Goal: Task Accomplishment & Management: Manage account settings

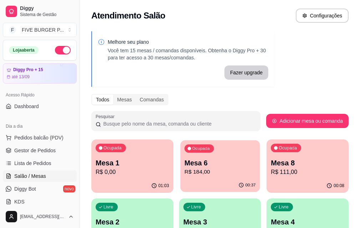
click at [191, 175] on p "R$ 184,00" at bounding box center [219, 172] width 71 height 8
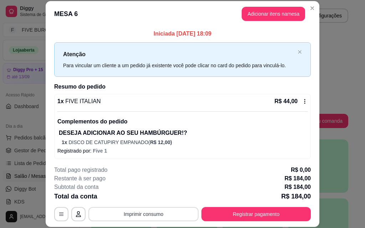
click at [162, 215] on button "Imprimir consumo" at bounding box center [143, 214] width 110 height 14
click at [155, 201] on button "IMPRESSORA" at bounding box center [143, 197] width 52 height 11
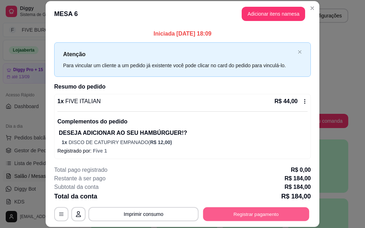
click at [218, 218] on button "Registrar pagamento" at bounding box center [256, 214] width 106 height 14
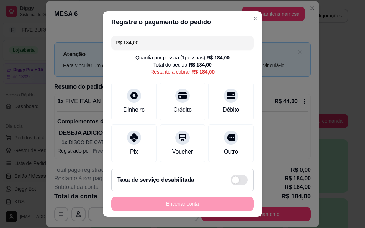
drag, startPoint x: 150, startPoint y: 38, endPoint x: 63, endPoint y: 50, distance: 87.0
click at [63, 50] on div "Registre o pagamento do pedido R$ 184,00 Quantia por pessoa ( 1 pessoas) R$ 184…" at bounding box center [182, 114] width 365 height 228
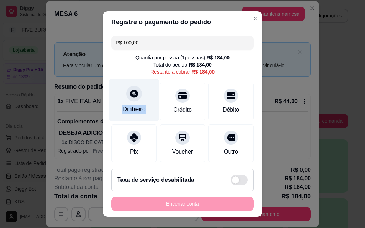
click at [144, 99] on div "Dinheiro" at bounding box center [134, 100] width 50 height 42
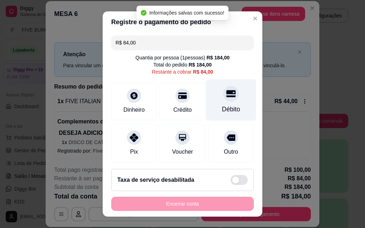
click at [229, 108] on div "Débito" at bounding box center [231, 100] width 50 height 42
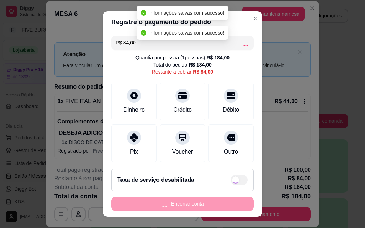
type input "R$ 0,00"
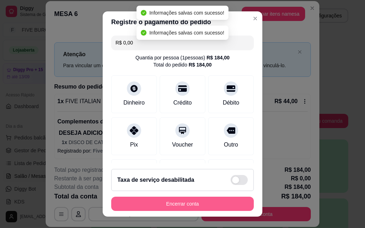
click at [219, 205] on button "Encerrar conta" at bounding box center [182, 204] width 143 height 14
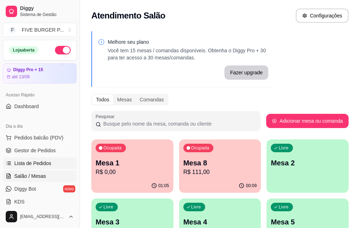
click at [35, 165] on span "Lista de Pedidos" at bounding box center [32, 163] width 37 height 7
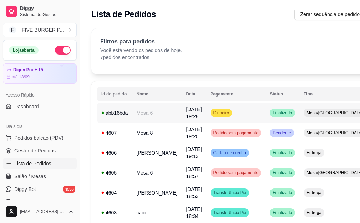
click at [213, 114] on span "Dinheiro" at bounding box center [221, 113] width 19 height 6
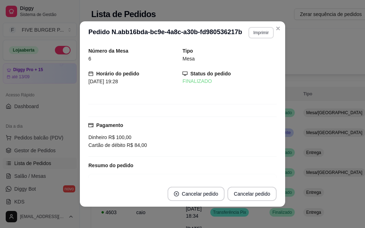
click at [258, 35] on button "Imprimir" at bounding box center [260, 32] width 25 height 11
click at [259, 57] on button "IMPRESSORA" at bounding box center [246, 57] width 50 height 11
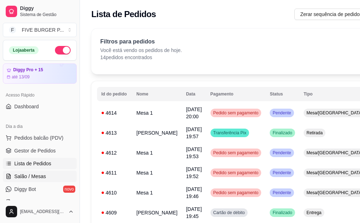
click at [34, 178] on span "Salão / Mesas" at bounding box center [30, 176] width 32 height 7
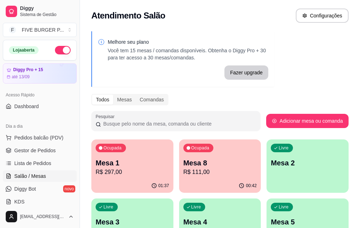
click at [134, 168] on div "Mesa 1 R$ 297,00" at bounding box center [132, 167] width 73 height 19
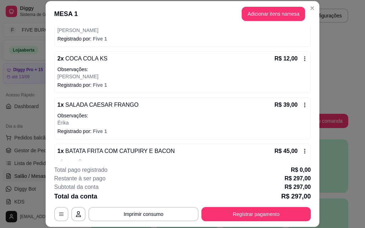
scroll to position [511, 0]
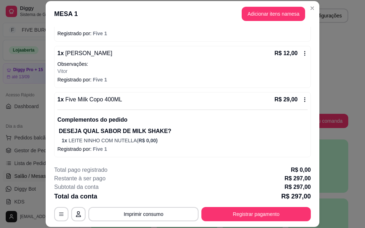
click at [302, 98] on icon at bounding box center [305, 100] width 6 height 6
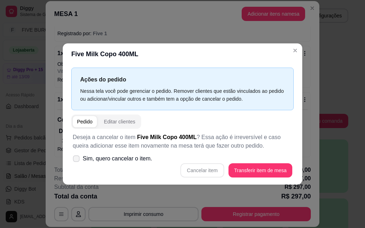
click at [78, 158] on icon at bounding box center [75, 159] width 5 height 4
click at [77, 160] on input "Sim, quero cancelar o item." at bounding box center [74, 162] width 5 height 5
checkbox input "true"
click at [197, 170] on button "Cancelar item" at bounding box center [202, 171] width 42 height 14
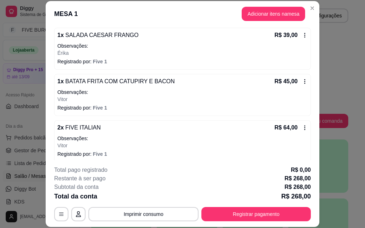
scroll to position [369, 0]
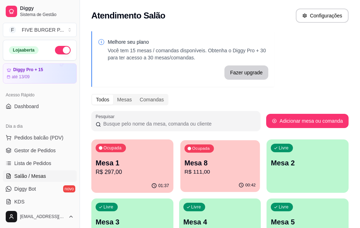
click at [181, 186] on div "00:42" at bounding box center [219, 186] width 79 height 14
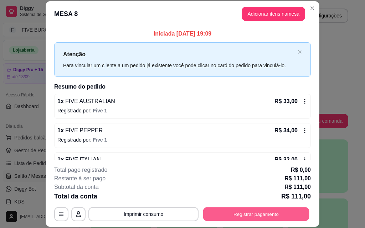
click at [275, 216] on button "Registrar pagamento" at bounding box center [256, 214] width 106 height 14
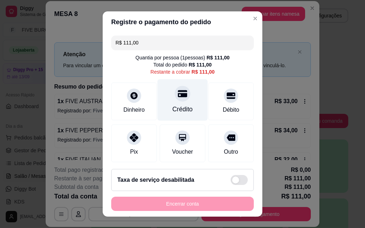
click at [180, 105] on div "Crédito" at bounding box center [182, 109] width 20 height 9
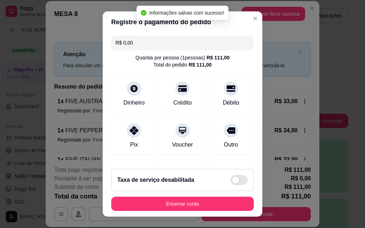
type input "R$ 0,00"
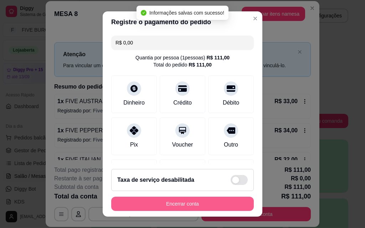
click at [200, 207] on button "Encerrar conta" at bounding box center [182, 204] width 143 height 14
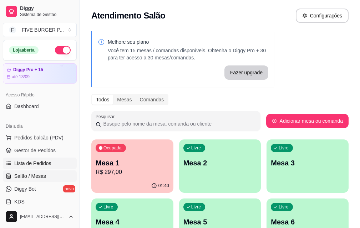
click at [33, 163] on span "Lista de Pedidos" at bounding box center [32, 163] width 37 height 7
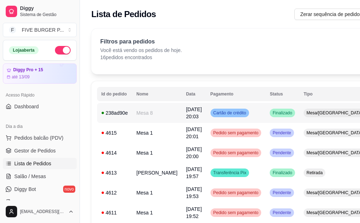
click at [228, 115] on span "Cartão de crédito" at bounding box center [230, 113] width 36 height 6
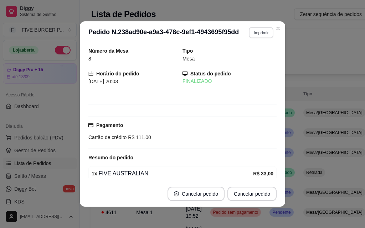
click at [254, 31] on button "Imprimir" at bounding box center [261, 32] width 25 height 11
click at [245, 58] on button "IMPRESSORA" at bounding box center [246, 57] width 52 height 11
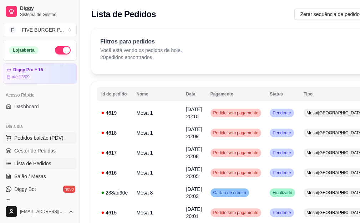
click at [59, 137] on span "Pedidos balcão (PDV)" at bounding box center [38, 137] width 49 height 7
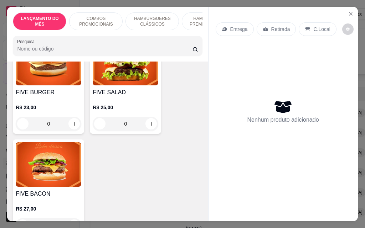
scroll to position [535, 0]
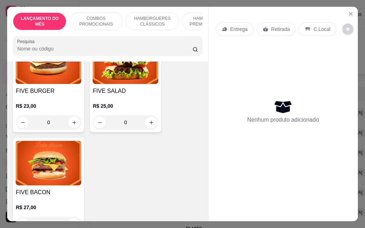
click at [150, 115] on div "0" at bounding box center [126, 122] width 66 height 14
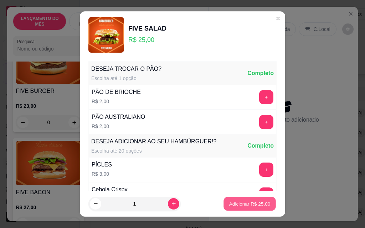
click at [223, 205] on div "Adicionar R$ 25,00" at bounding box center [250, 204] width 54 height 14
click at [223, 206] on button "Adicionar R$ 25,00" at bounding box center [250, 204] width 54 height 14
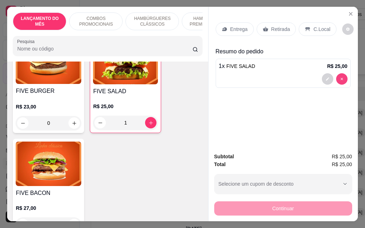
type input "0"
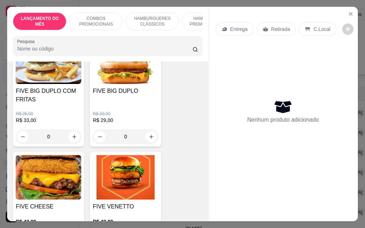
scroll to position [0, 0]
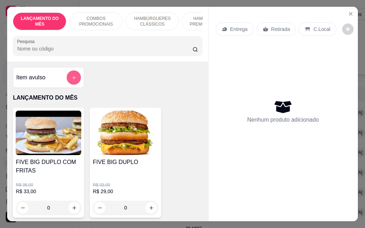
click at [72, 78] on icon "add-separate-item" at bounding box center [73, 77] width 5 height 5
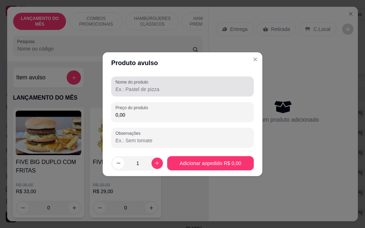
click at [134, 94] on div "Nome do produto" at bounding box center [182, 87] width 143 height 20
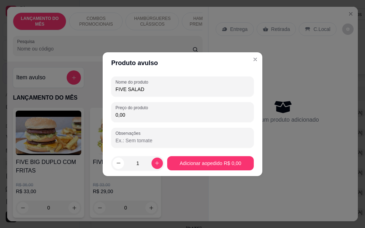
type input "FIVE SALAD"
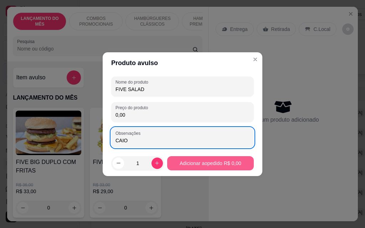
type input "CAIO"
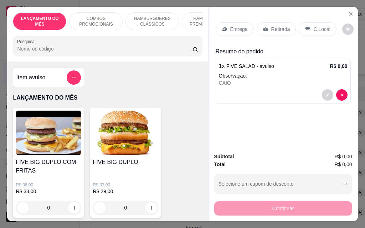
click at [234, 29] on p "Entrega" at bounding box center [238, 29] width 17 height 7
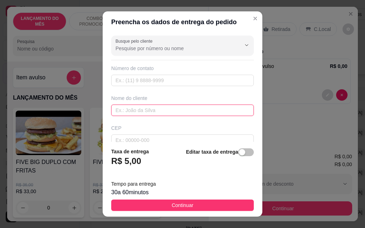
click at [185, 110] on input "text" at bounding box center [182, 110] width 143 height 11
type input "CAIO"
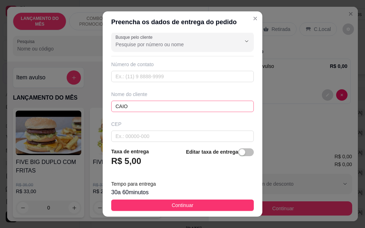
scroll to position [83, 0]
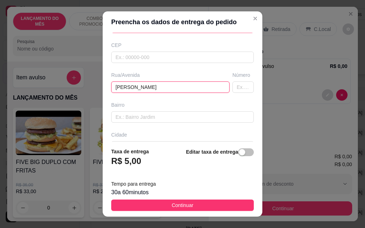
type input "[PERSON_NAME]"
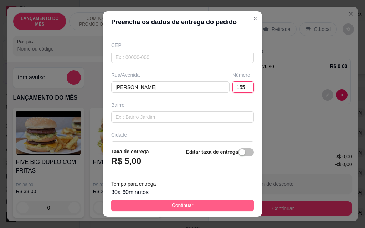
type input "155"
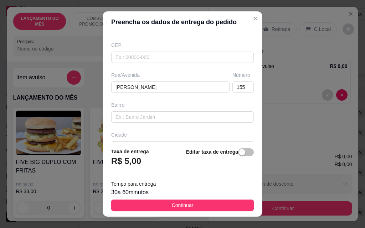
drag, startPoint x: 215, startPoint y: 208, endPoint x: 246, endPoint y: 208, distance: 31.4
click at [216, 208] on button "Continuar" at bounding box center [182, 205] width 143 height 11
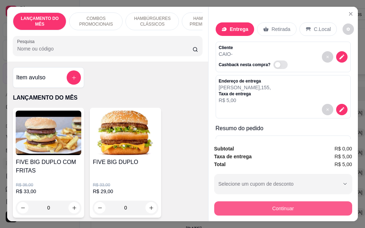
click at [263, 206] on button "Continuar" at bounding box center [283, 209] width 138 height 14
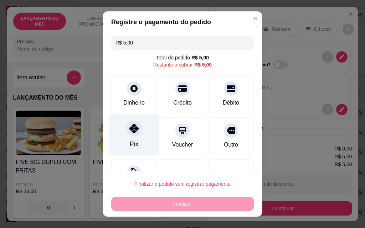
click at [138, 135] on div "Pix" at bounding box center [134, 135] width 50 height 42
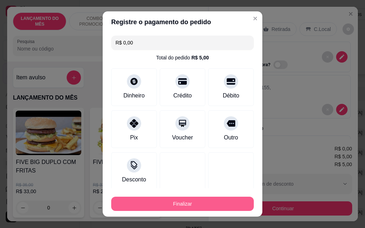
click at [179, 203] on button "Finalizar" at bounding box center [182, 204] width 143 height 14
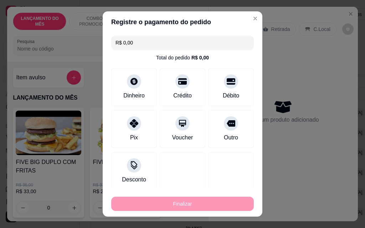
type input "-R$ 5,00"
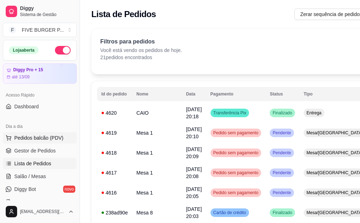
click at [41, 136] on span "Pedidos balcão (PDV)" at bounding box center [38, 137] width 49 height 7
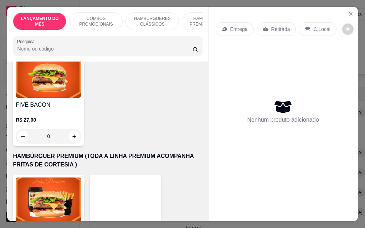
scroll to position [641, 0]
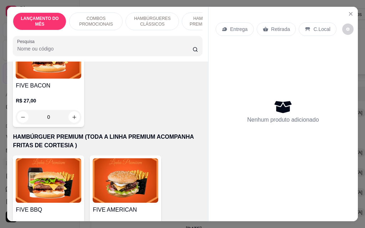
click at [74, 113] on div "0" at bounding box center [49, 117] width 66 height 14
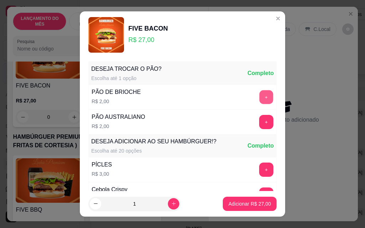
click at [259, 99] on button "+" at bounding box center [266, 98] width 14 height 14
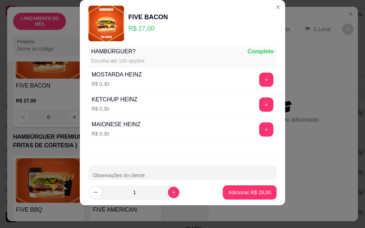
scroll to position [625, 0]
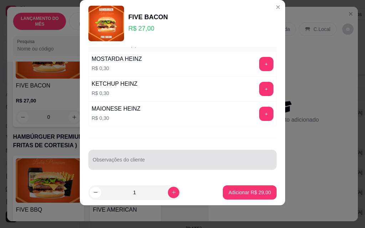
drag, startPoint x: 143, startPoint y: 157, endPoint x: 143, endPoint y: 149, distance: 7.5
click at [143, 152] on div "Observações do cliente" at bounding box center [182, 160] width 188 height 20
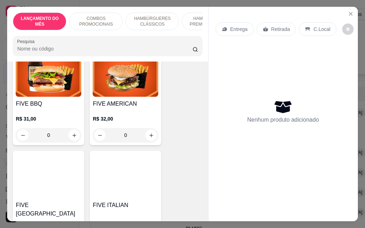
scroll to position [748, 0]
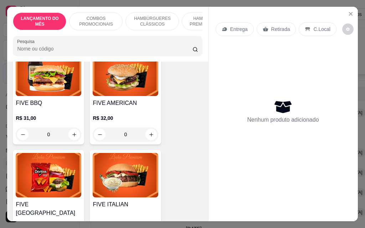
click at [71, 128] on div "0" at bounding box center [49, 135] width 66 height 14
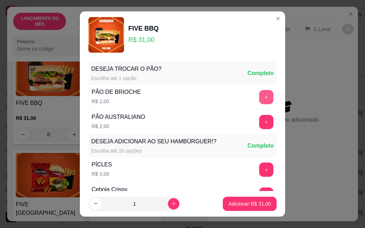
click at [259, 94] on button "+" at bounding box center [266, 97] width 14 height 14
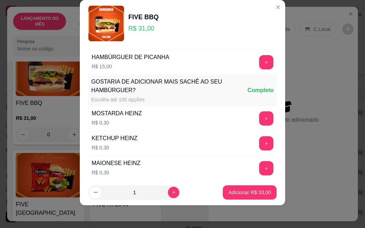
scroll to position [625, 0]
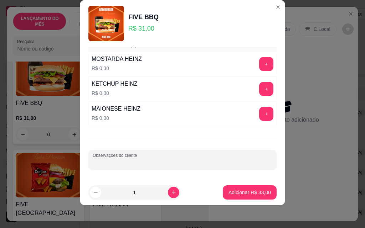
click at [157, 165] on input "Observações do cliente" at bounding box center [183, 162] width 180 height 7
click at [119, 163] on input "SEM ALFACE, TROCAR CHEDDAR POR CREAM CHEESE" at bounding box center [183, 162] width 180 height 7
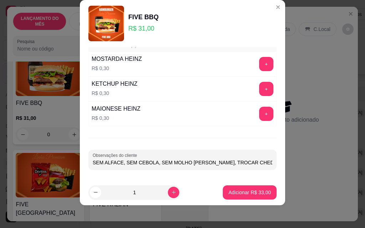
type input "SEM ALFACE, SEM CEBOLA, SEM MOLHO [PERSON_NAME], TROCAR CHEDDAR POR CREAM CHEESE"
click at [253, 193] on p "Adicionar R$ 33,00" at bounding box center [249, 192] width 41 height 7
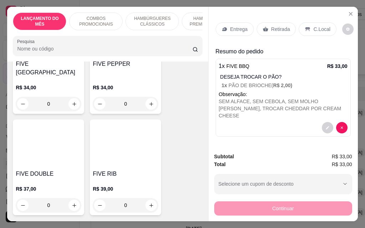
scroll to position [1176, 0]
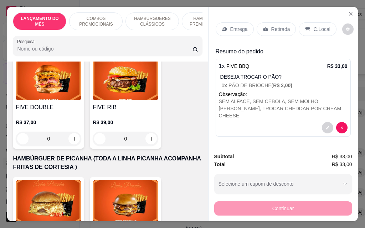
click at [74, 132] on div "0" at bounding box center [49, 139] width 66 height 14
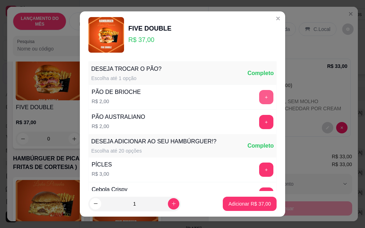
click at [259, 98] on button "+" at bounding box center [266, 97] width 14 height 14
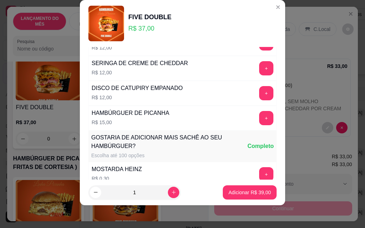
scroll to position [625, 0]
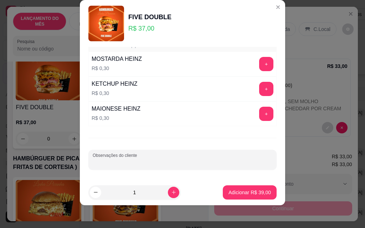
click at [156, 163] on input "Observações do cliente" at bounding box center [183, 162] width 180 height 7
type input "T"
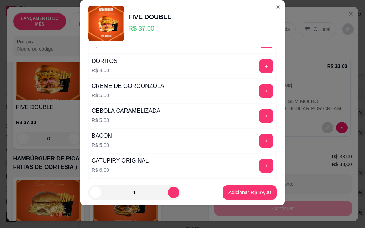
scroll to position [197, 0]
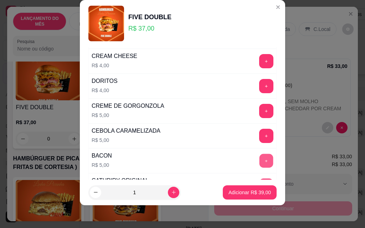
click at [259, 158] on button "+" at bounding box center [266, 161] width 14 height 14
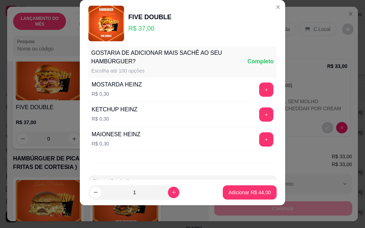
scroll to position [625, 0]
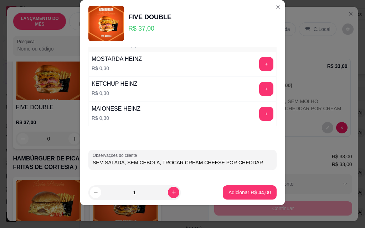
click at [245, 165] on input "SEM SALADA, SEM CEBOLA, TROCAR CREAM CHEESE POR CHEDDAR" at bounding box center [183, 162] width 180 height 7
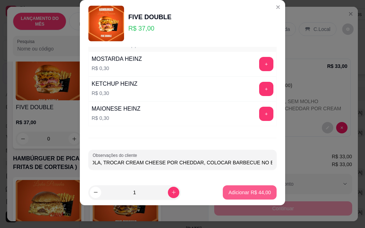
type input "SEM SALADA, SEM CEBOLA, TROCAR CREAM CHEESE POR CHEDDAR, COLOCAR BARBECUE NO BA…"
click at [253, 190] on p "Adicionar R$ 44,00" at bounding box center [249, 192] width 42 height 7
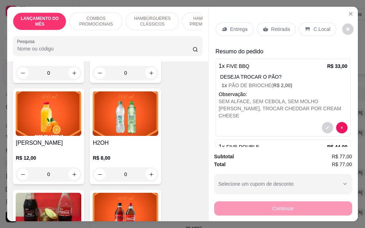
scroll to position [3029, 0]
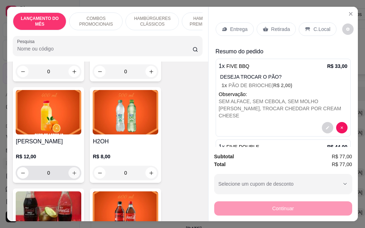
click at [72, 171] on icon "increase-product-quantity" at bounding box center [74, 173] width 5 height 5
type input "1"
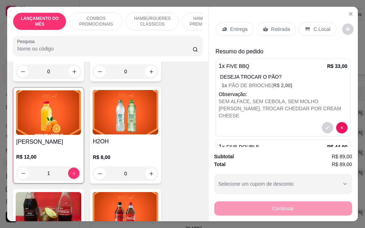
click at [234, 29] on p "Entrega" at bounding box center [238, 29] width 17 height 7
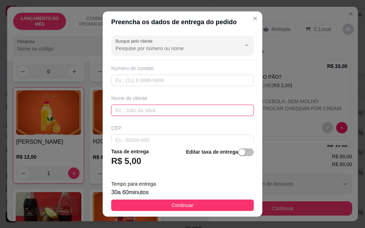
click at [166, 110] on input "text" at bounding box center [182, 110] width 143 height 11
type input "NATY"
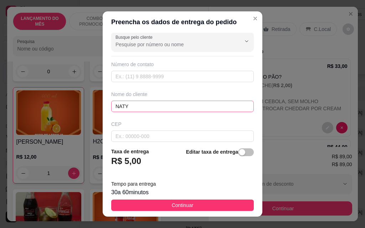
scroll to position [83, 0]
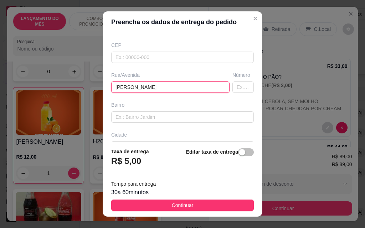
type input "[PERSON_NAME]"
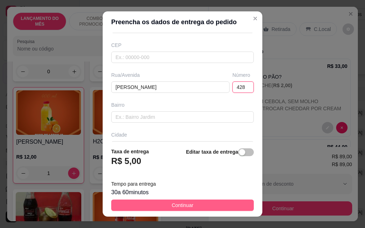
type input "428"
click at [198, 208] on button "Continuar" at bounding box center [182, 205] width 143 height 11
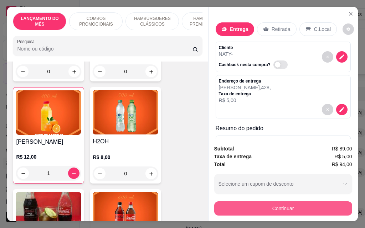
click at [279, 206] on button "Continuar" at bounding box center [283, 209] width 138 height 14
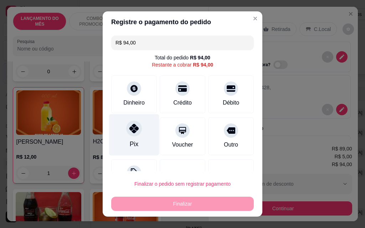
click at [132, 138] on div "Pix" at bounding box center [134, 135] width 50 height 42
type input "R$ 0,00"
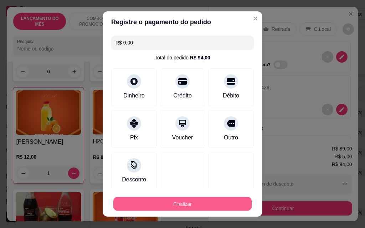
click at [196, 202] on button "Finalizar" at bounding box center [182, 204] width 138 height 14
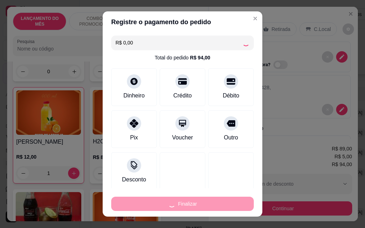
type input "0"
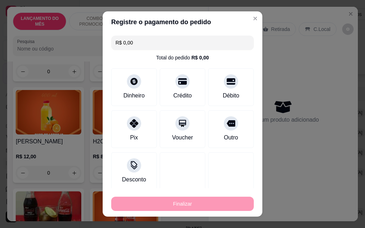
type input "-R$ 94,00"
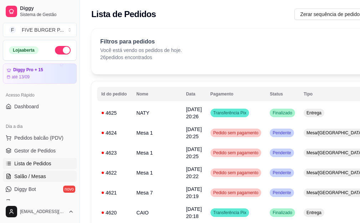
click at [45, 176] on link "Salão / Mesas" at bounding box center [40, 176] width 74 height 11
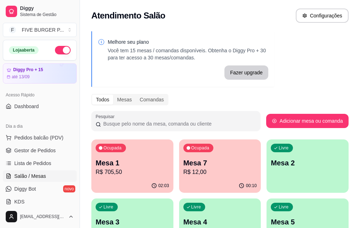
click at [130, 161] on p "Mesa 1" at bounding box center [132, 163] width 73 height 10
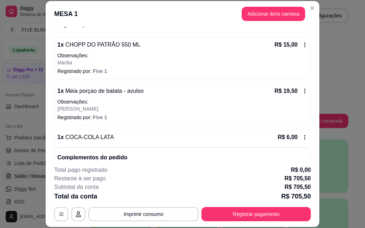
scroll to position [1342, 0]
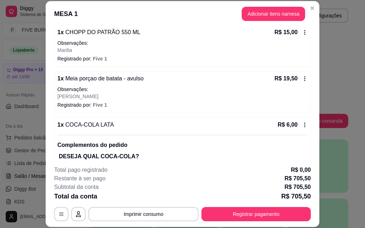
click at [302, 78] on icon at bounding box center [305, 79] width 6 height 6
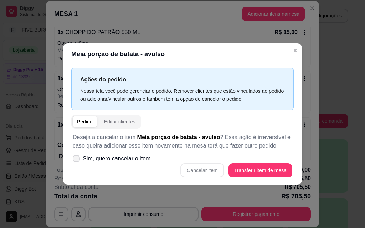
click at [76, 161] on icon at bounding box center [76, 159] width 6 height 4
click at [76, 161] on input "Sim, quero cancelar o item." at bounding box center [74, 162] width 5 height 5
checkbox input "true"
click at [204, 171] on button "Cancelar item" at bounding box center [202, 171] width 42 height 14
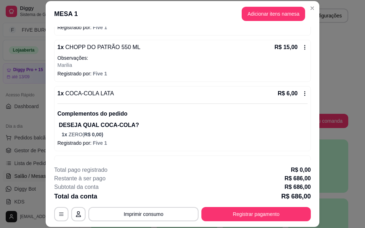
scroll to position [1232, 0]
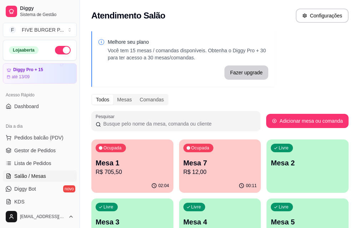
click at [188, 156] on div "Ocupada Mesa 7 R$ 12,00" at bounding box center [220, 160] width 82 height 40
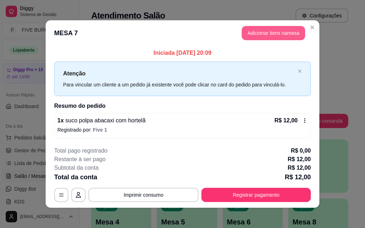
click at [257, 33] on button "Adicionar itens na mesa" at bounding box center [273, 33] width 63 height 14
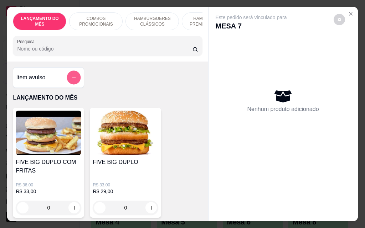
click at [71, 81] on icon "add-separate-item" at bounding box center [73, 77] width 5 height 5
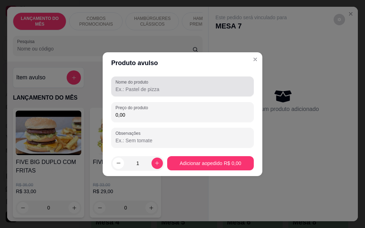
click at [146, 89] on input "Nome do produto" at bounding box center [182, 89] width 134 height 7
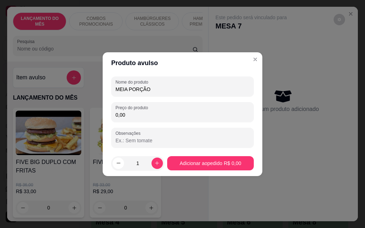
type input "MEIA PORÇÃO"
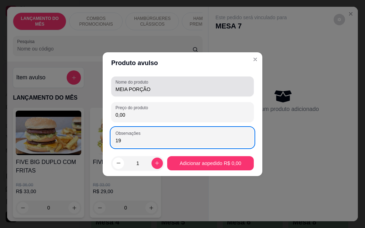
type input "1"
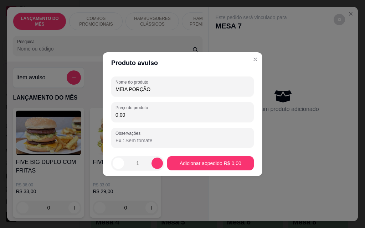
click at [152, 117] on input "0,00" at bounding box center [182, 115] width 134 height 7
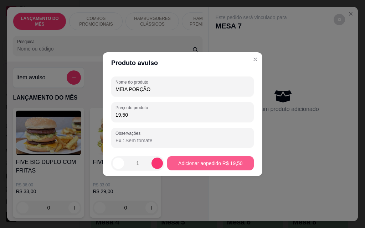
type input "19,50"
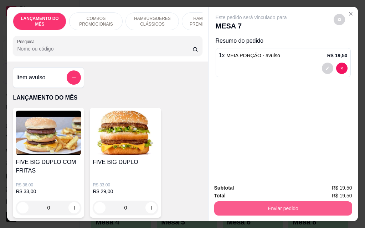
click at [274, 207] on button "Enviar pedido" at bounding box center [283, 209] width 138 height 14
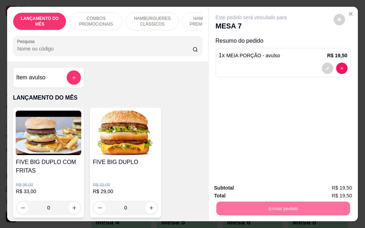
click at [263, 192] on button "Não registrar e enviar pedido" at bounding box center [259, 189] width 74 height 14
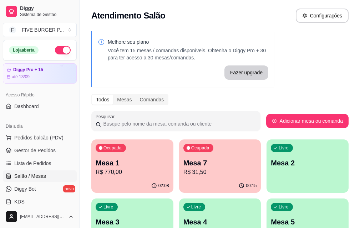
click at [136, 177] on div "Ocupada Mesa 1 R$ 770,00" at bounding box center [132, 160] width 82 height 40
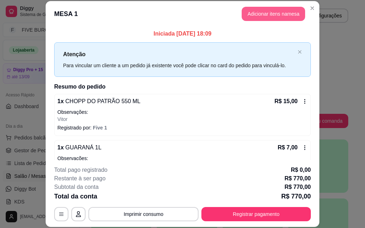
click at [278, 17] on button "Adicionar itens na mesa" at bounding box center [273, 14] width 63 height 14
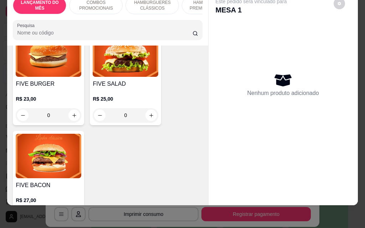
scroll to position [535, 0]
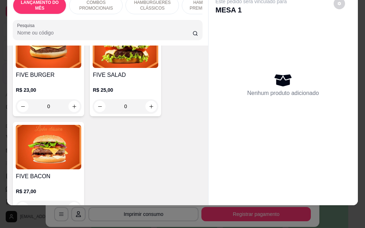
click at [70, 100] on div "0" at bounding box center [49, 106] width 66 height 14
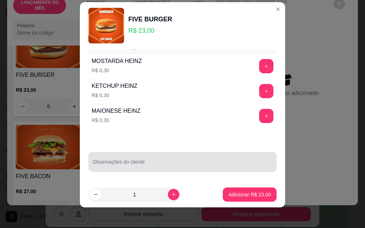
scroll to position [11, 0]
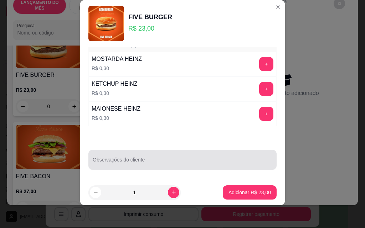
click at [167, 166] on input "Observações do cliente" at bounding box center [183, 162] width 180 height 7
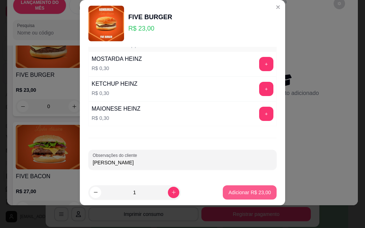
type input "[PERSON_NAME]"
click at [232, 194] on p "Adicionar R$ 23,00" at bounding box center [249, 192] width 41 height 7
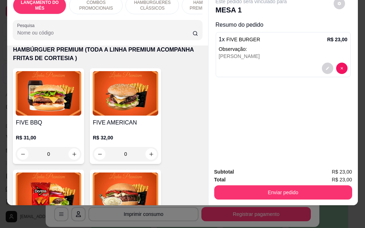
scroll to position [570, 0]
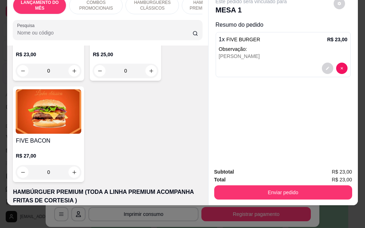
click at [75, 165] on div "0" at bounding box center [49, 172] width 66 height 14
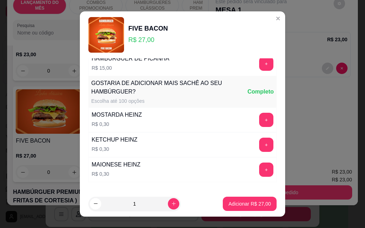
scroll to position [625, 0]
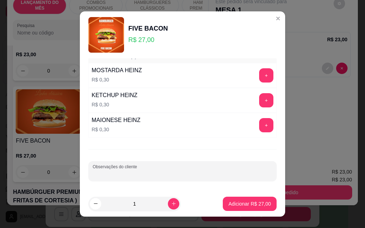
click at [174, 173] on input "Observações do cliente" at bounding box center [183, 174] width 180 height 7
type input "[PERSON_NAME]/ SEM ALFACE"
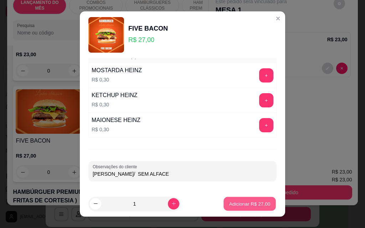
click at [231, 204] on p "Adicionar R$ 27,00" at bounding box center [249, 204] width 41 height 7
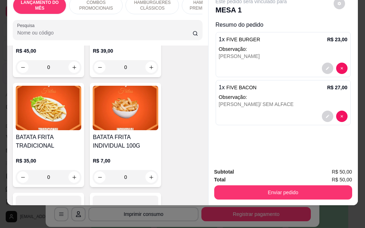
scroll to position [2530, 0]
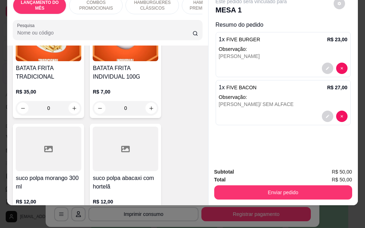
click at [148, 101] on div "0" at bounding box center [126, 108] width 66 height 14
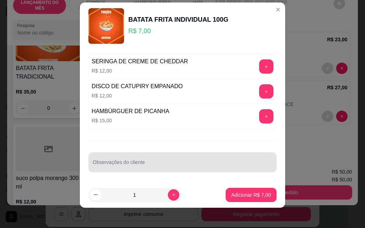
scroll to position [11, 0]
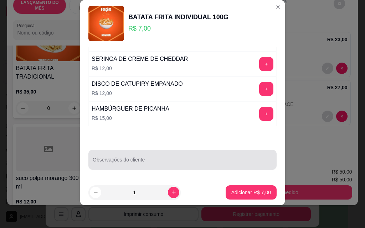
click at [181, 163] on input "Observações do cliente" at bounding box center [183, 162] width 180 height 7
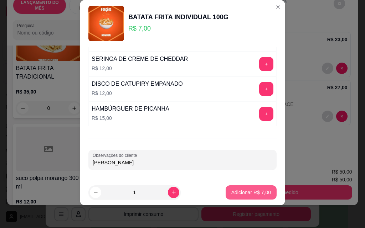
type input "[PERSON_NAME]"
click at [233, 190] on p "Adicionar R$ 7,00" at bounding box center [251, 192] width 40 height 7
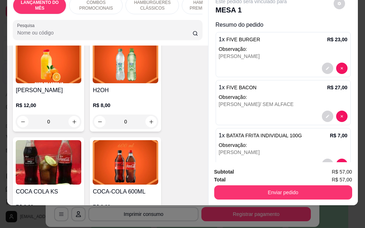
scroll to position [3065, 0]
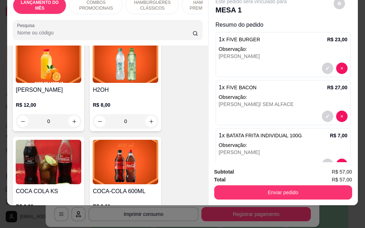
click at [151, 114] on div "0" at bounding box center [126, 121] width 66 height 14
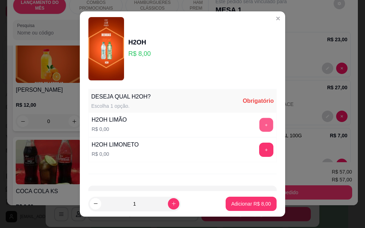
click at [259, 127] on button "+" at bounding box center [266, 125] width 14 height 14
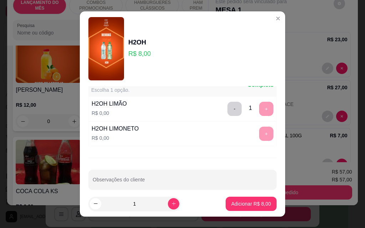
scroll to position [25, 0]
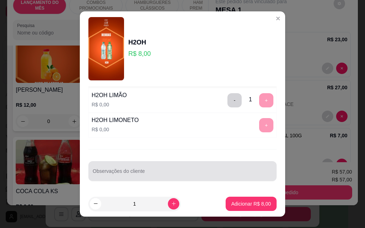
drag, startPoint x: 162, startPoint y: 169, endPoint x: 139, endPoint y: 153, distance: 27.4
click at [153, 163] on div "Observações do cliente" at bounding box center [182, 171] width 188 height 20
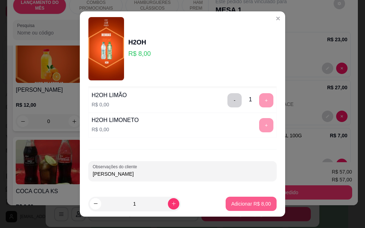
type input "[PERSON_NAME]"
click at [247, 206] on p "Adicionar R$ 8,00" at bounding box center [251, 204] width 40 height 7
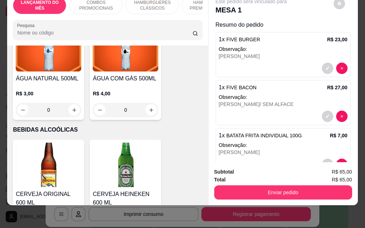
scroll to position [3492, 0]
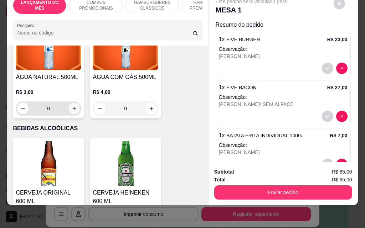
click at [69, 103] on button "increase-product-quantity" at bounding box center [74, 108] width 11 height 11
type input "1"
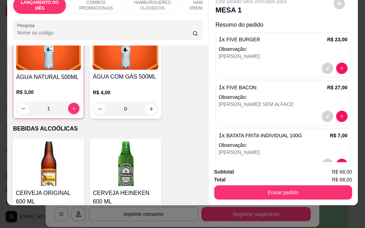
scroll to position [120, 0]
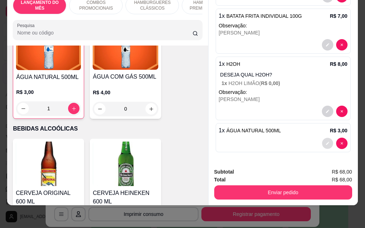
click at [322, 139] on button "decrease-product-quantity" at bounding box center [327, 143] width 11 height 11
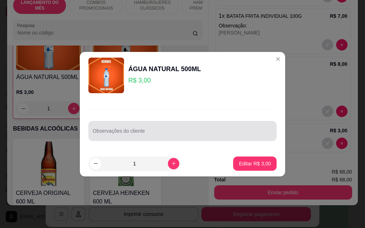
click at [176, 131] on input "Observações do cliente" at bounding box center [183, 133] width 180 height 7
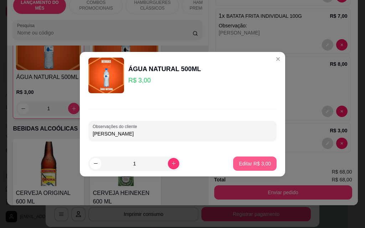
type input "[PERSON_NAME]"
click at [244, 166] on p "Editar R$ 3,00" at bounding box center [254, 163] width 31 height 7
type input "0"
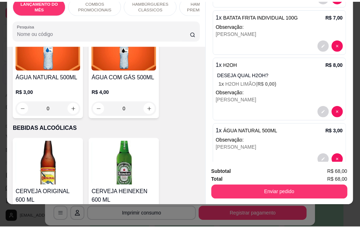
scroll to position [3492, 0]
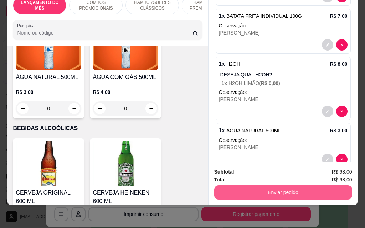
click at [257, 186] on button "Enviar pedido" at bounding box center [283, 193] width 138 height 14
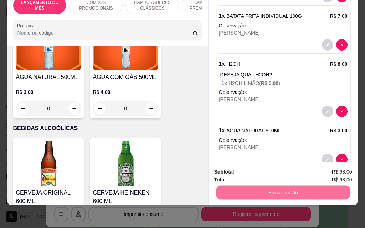
click at [241, 168] on button "Não registrar e enviar pedido" at bounding box center [259, 170] width 74 height 14
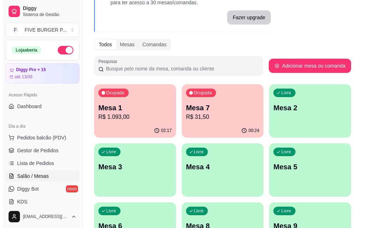
scroll to position [107, 0]
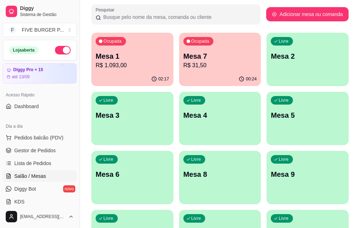
click at [173, 151] on div "Livre Mesa 6" at bounding box center [132, 173] width 82 height 45
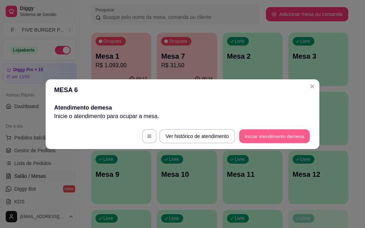
click at [273, 136] on button "Iniciar atendimento de mesa" at bounding box center [274, 136] width 71 height 14
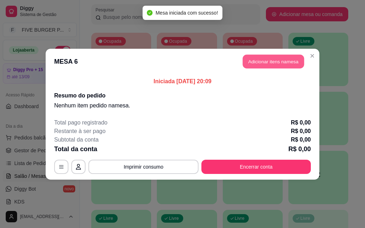
click at [275, 66] on button "Adicionar itens na mesa" at bounding box center [273, 62] width 61 height 14
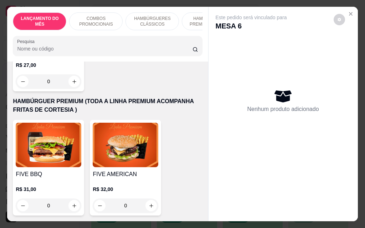
scroll to position [748, 0]
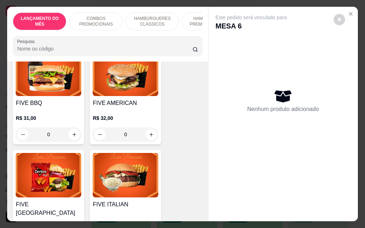
click at [69, 129] on div "0" at bounding box center [49, 135] width 66 height 14
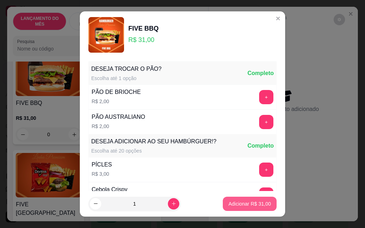
click at [239, 209] on button "Adicionar R$ 31,00" at bounding box center [250, 204] width 54 height 14
type input "1"
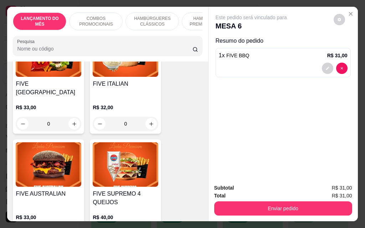
scroll to position [891, 0]
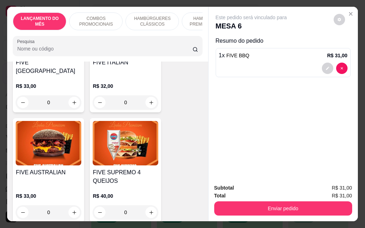
click at [72, 206] on div "0" at bounding box center [49, 213] width 66 height 14
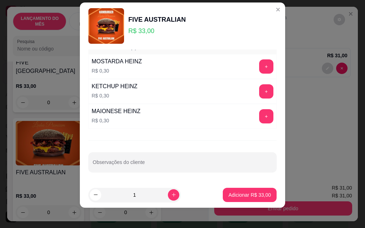
scroll to position [11, 0]
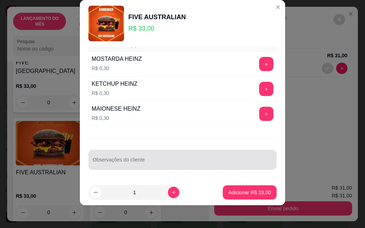
click at [122, 156] on div at bounding box center [183, 160] width 180 height 14
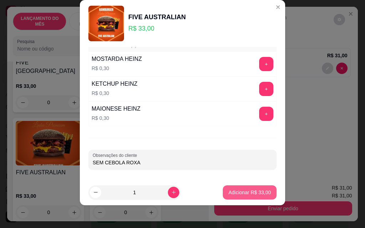
type input "SEM CEBOLA ROXA"
click at [230, 192] on p "Adicionar R$ 33,00" at bounding box center [249, 192] width 42 height 7
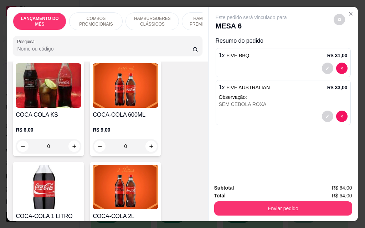
scroll to position [3172, 0]
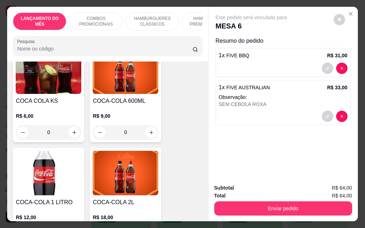
click at [148, 125] on div "0" at bounding box center [126, 132] width 66 height 14
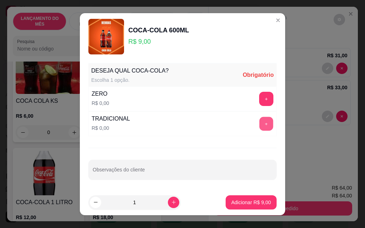
click at [259, 127] on button "+" at bounding box center [266, 124] width 14 height 14
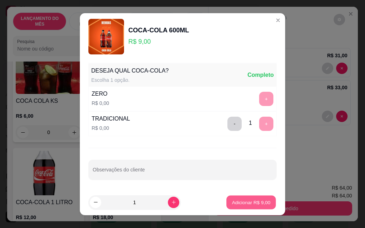
click at [246, 206] on p "Adicionar R$ 9,00" at bounding box center [251, 202] width 38 height 7
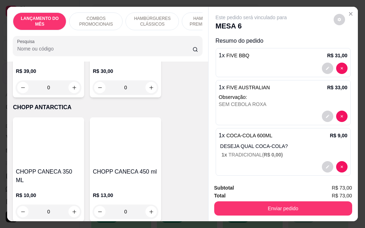
scroll to position [4099, 0]
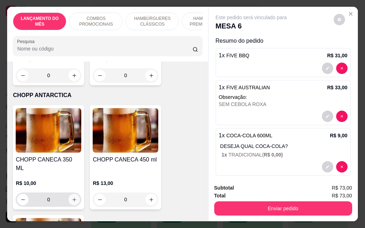
click at [74, 194] on button "increase-product-quantity" at bounding box center [73, 199] width 11 height 11
type input "1"
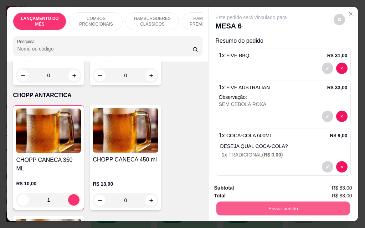
click at [255, 206] on button "Enviar pedido" at bounding box center [283, 209] width 134 height 14
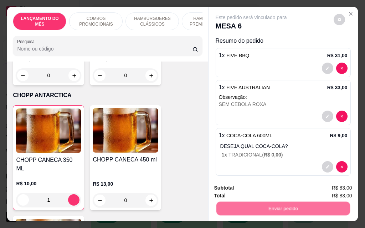
click at [249, 189] on button "Não registrar e enviar pedido" at bounding box center [259, 189] width 74 height 14
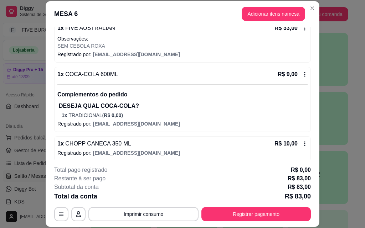
scroll to position [107, 0]
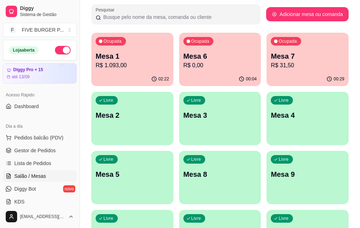
click at [196, 57] on p "Mesa 6" at bounding box center [219, 56] width 73 height 10
click at [109, 73] on div "02:22" at bounding box center [131, 79] width 79 height 14
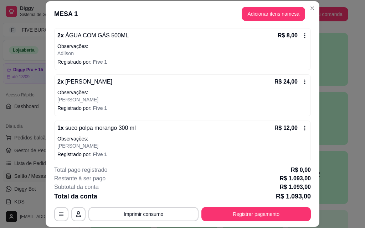
scroll to position [249, 0]
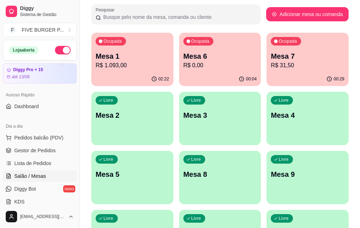
click at [270, 66] on p "R$ 31,50" at bounding box center [306, 65] width 73 height 9
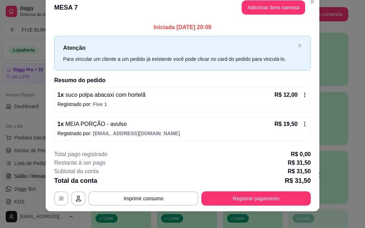
scroll to position [17, 0]
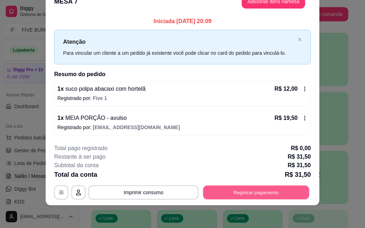
click at [245, 195] on button "Registrar pagamento" at bounding box center [256, 193] width 106 height 14
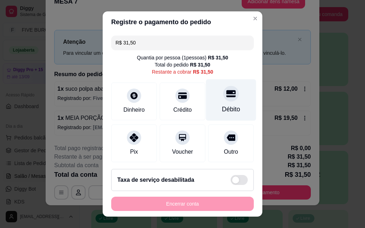
click at [224, 109] on div "Débito" at bounding box center [231, 109] width 18 height 9
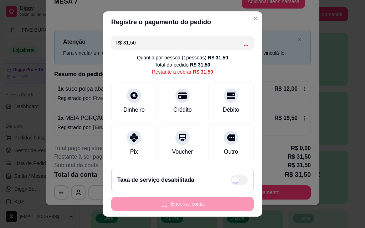
type input "R$ 0,00"
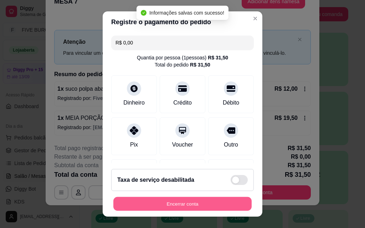
click at [202, 204] on button "Encerrar conta" at bounding box center [182, 204] width 138 height 14
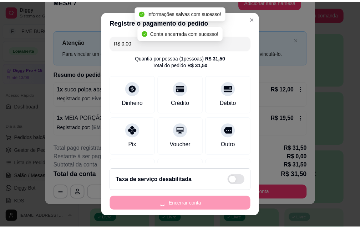
scroll to position [0, 0]
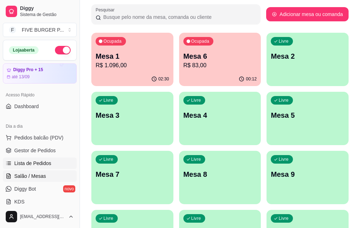
click at [36, 161] on span "Lista de Pedidos" at bounding box center [32, 163] width 37 height 7
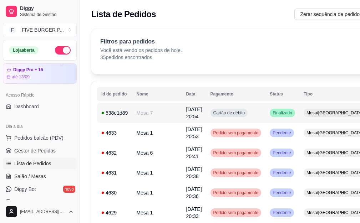
click at [240, 113] on td "Cartão de débito" at bounding box center [236, 113] width 60 height 20
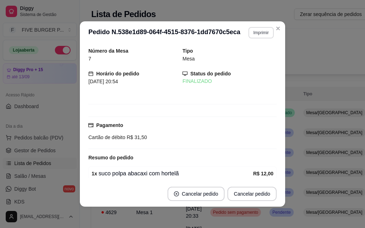
click at [263, 30] on button "Imprimir" at bounding box center [260, 32] width 25 height 11
click at [257, 56] on button "IMPRESSORA" at bounding box center [246, 57] width 52 height 11
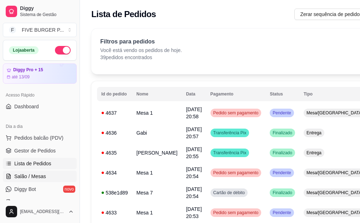
click at [51, 177] on link "Salão / Mesas" at bounding box center [40, 176] width 74 height 11
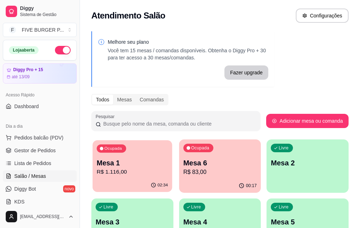
click at [129, 174] on p "R$ 1.116,00" at bounding box center [132, 172] width 71 height 8
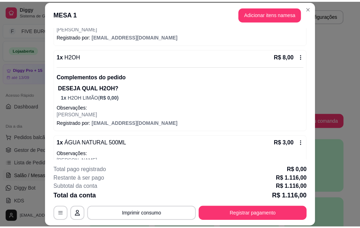
scroll to position [1960, 0]
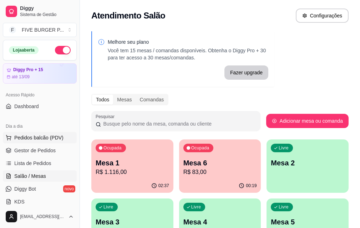
click at [48, 143] on button "Pedidos balcão (PDV)" at bounding box center [40, 137] width 74 height 11
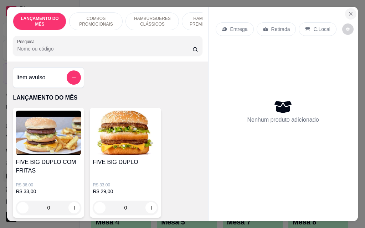
click at [349, 12] on icon "Close" at bounding box center [350, 13] width 3 height 3
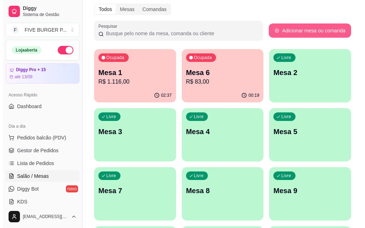
scroll to position [107, 0]
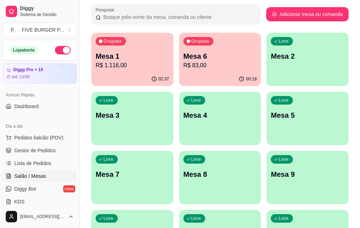
click at [270, 120] on p "Mesa 5" at bounding box center [306, 115] width 73 height 10
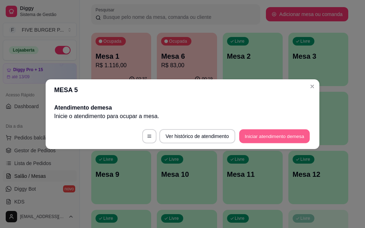
click at [289, 134] on button "Iniciar atendimento de mesa" at bounding box center [274, 136] width 71 height 14
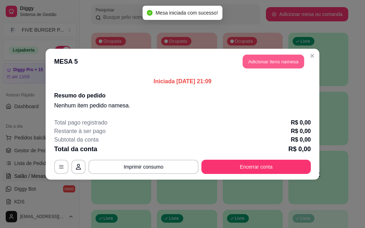
click at [265, 65] on button "Adicionar itens na mesa" at bounding box center [273, 62] width 61 height 14
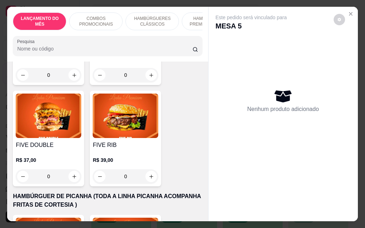
scroll to position [1140, 0]
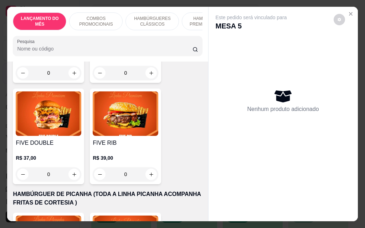
click at [147, 167] on div "0" at bounding box center [126, 174] width 66 height 14
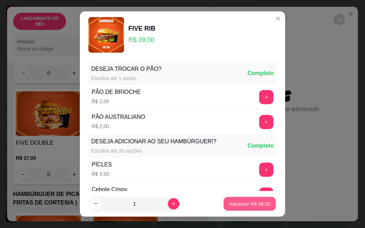
click at [229, 203] on p "Adicionar R$ 39,00" at bounding box center [249, 204] width 41 height 7
type input "1"
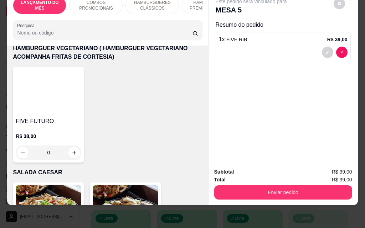
scroll to position [2031, 0]
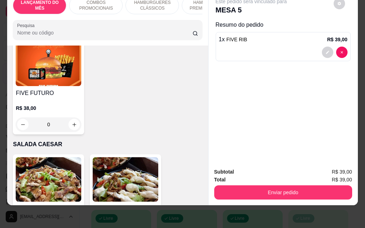
click at [73, 118] on div "0" at bounding box center [49, 125] width 66 height 14
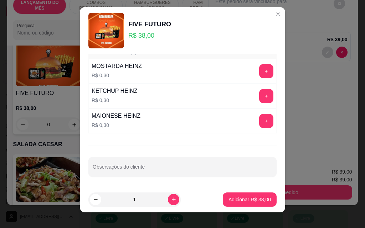
scroll to position [11, 0]
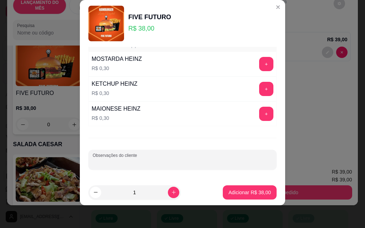
click at [163, 160] on input "Observações do cliente" at bounding box center [183, 162] width 180 height 7
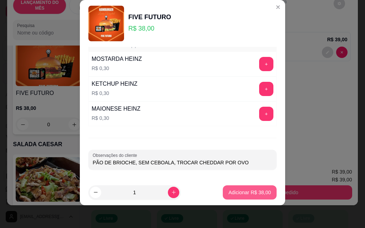
type input "PÃO DE BRIOCHE, SEM CEBOALA, TROCAR CHEDDAR POR OVO"
click at [262, 196] on p "Adicionar R$ 38,00" at bounding box center [249, 192] width 42 height 7
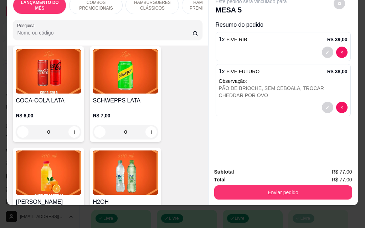
scroll to position [2958, 0]
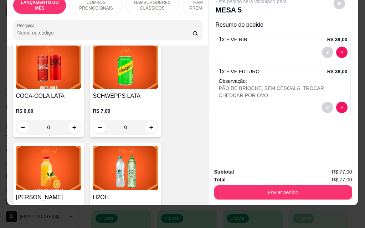
click at [71, 120] on div "0" at bounding box center [49, 127] width 66 height 14
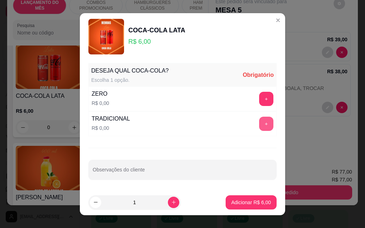
click at [262, 123] on button "+" at bounding box center [266, 124] width 14 height 14
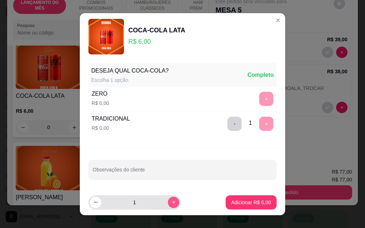
click at [171, 201] on icon "increase-product-quantity" at bounding box center [173, 202] width 5 height 5
type input "2"
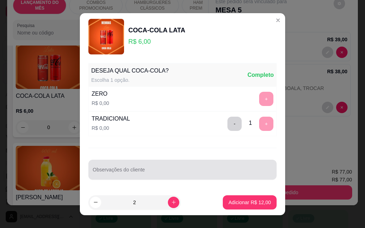
click at [196, 169] on input "Observações do cliente" at bounding box center [183, 172] width 180 height 7
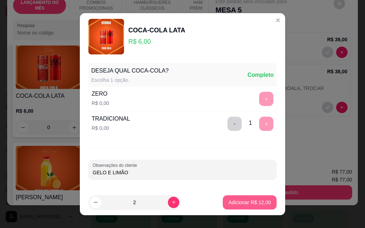
type input "GELO E LIMÃO"
click at [244, 201] on p "Adicionar R$ 12,00" at bounding box center [249, 202] width 42 height 7
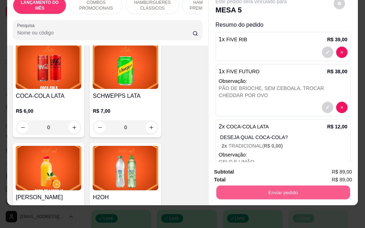
click at [257, 192] on button "Enviar pedido" at bounding box center [283, 193] width 134 height 14
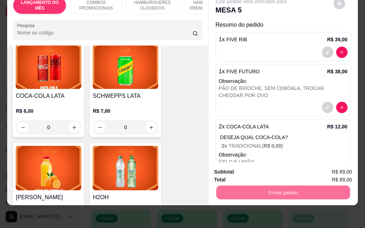
click at [251, 172] on button "Não registrar e enviar pedido" at bounding box center [259, 170] width 74 height 14
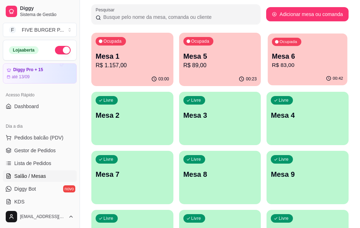
click at [272, 69] on p "R$ 83,00" at bounding box center [307, 65] width 71 height 8
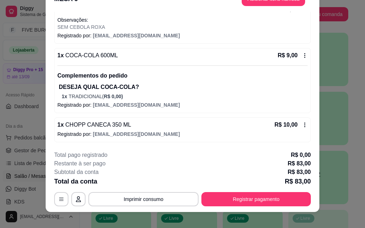
scroll to position [22, 0]
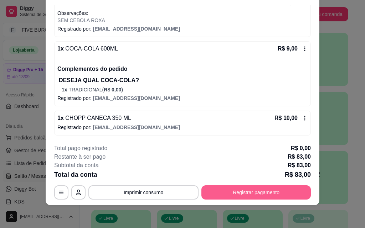
click at [252, 194] on button "Registrar pagamento" at bounding box center [255, 193] width 109 height 14
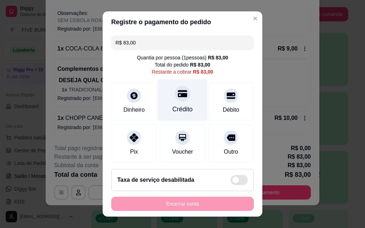
click at [180, 99] on div at bounding box center [183, 94] width 16 height 16
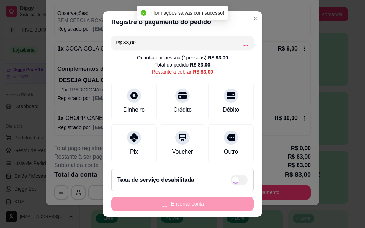
type input "R$ 0,00"
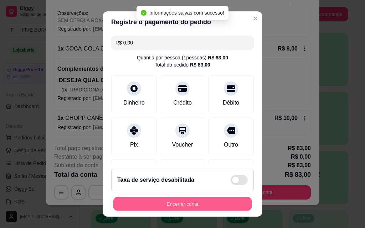
click at [207, 202] on button "Encerrar conta" at bounding box center [182, 204] width 138 height 14
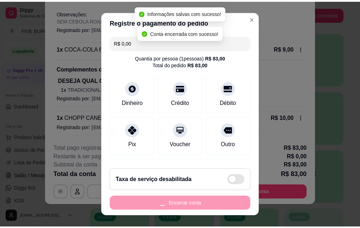
scroll to position [0, 0]
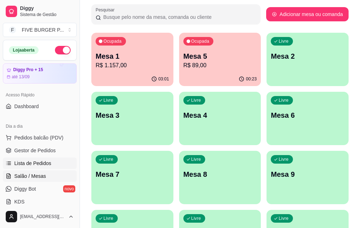
click at [22, 159] on link "Lista de Pedidos" at bounding box center [40, 163] width 74 height 11
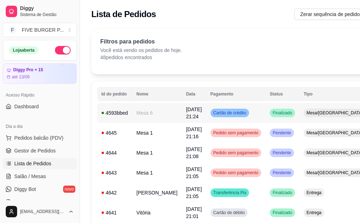
click at [217, 114] on span "Cartão de crédito" at bounding box center [230, 113] width 36 height 6
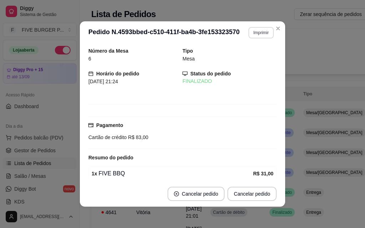
click at [255, 33] on button "Imprimir" at bounding box center [260, 32] width 25 height 11
click at [246, 61] on button "IMPRESSORA" at bounding box center [246, 57] width 50 height 11
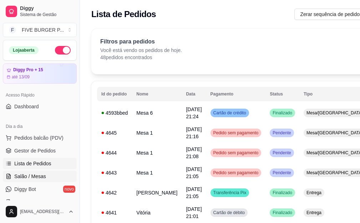
click at [31, 178] on span "Salão / Mesas" at bounding box center [30, 176] width 32 height 7
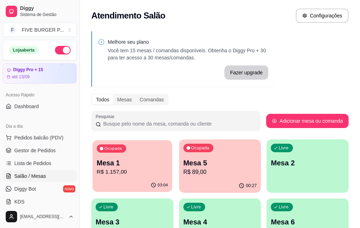
click at [108, 174] on p "R$ 1.157,00" at bounding box center [132, 172] width 71 height 8
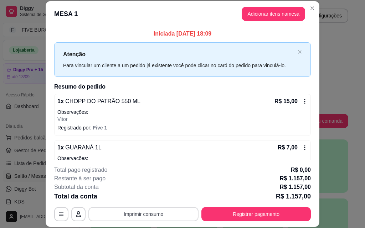
click at [129, 211] on button "Imprimir consumo" at bounding box center [143, 214] width 110 height 14
click at [129, 200] on button "IMPRESSORA" at bounding box center [143, 197] width 50 height 11
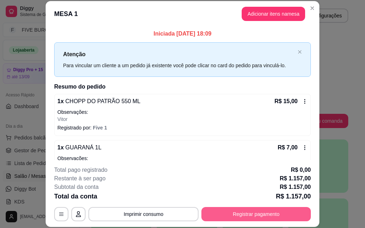
click at [243, 217] on button "Registrar pagamento" at bounding box center [255, 214] width 109 height 14
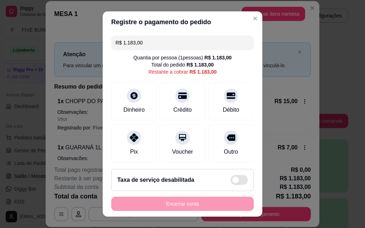
drag, startPoint x: 156, startPoint y: 39, endPoint x: 11, endPoint y: 53, distance: 145.4
click at [11, 53] on div "Registre o pagamento do pedido R$ 1.183,00 Quantia por pessoa ( 1 pessoas) R$ 1…" at bounding box center [182, 114] width 365 height 228
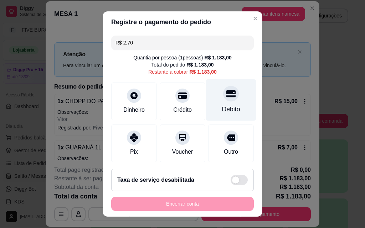
click at [222, 105] on div "Débito" at bounding box center [231, 109] width 18 height 9
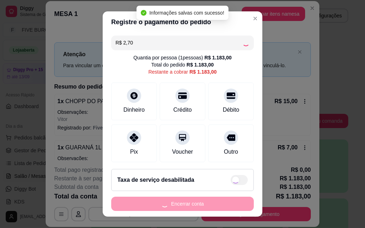
type input "R$ 1.180,30"
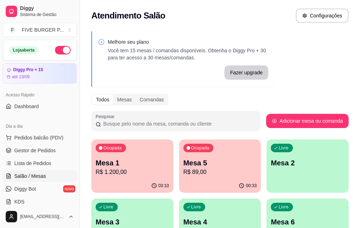
click at [119, 173] on p "R$ 1.200,00" at bounding box center [132, 172] width 73 height 9
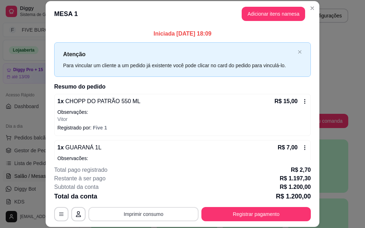
click at [174, 216] on button "Imprimir consumo" at bounding box center [143, 214] width 110 height 14
click at [143, 197] on button "IMPRESSORA" at bounding box center [143, 197] width 50 height 11
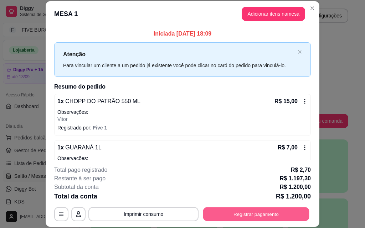
click at [281, 217] on button "Registrar pagamento" at bounding box center [256, 214] width 106 height 14
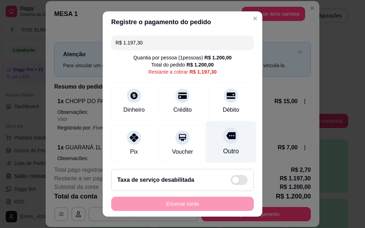
scroll to position [89, 0]
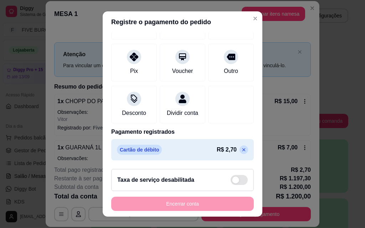
click at [242, 151] on icon at bounding box center [243, 150] width 3 height 3
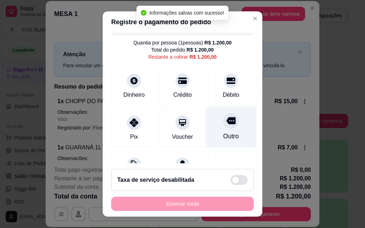
scroll to position [0, 0]
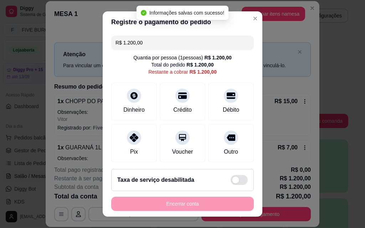
drag, startPoint x: 158, startPoint y: 43, endPoint x: 19, endPoint y: 61, distance: 140.1
click at [19, 61] on div "Registre o pagamento do pedido R$ 1.200,00 Quantia por pessoa ( 1 pessoas) R$ 1…" at bounding box center [182, 114] width 365 height 228
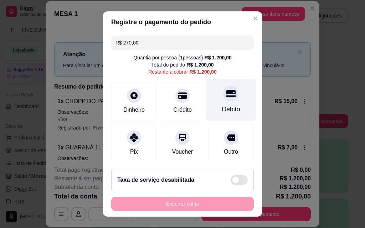
click at [222, 110] on div "Débito" at bounding box center [231, 109] width 18 height 9
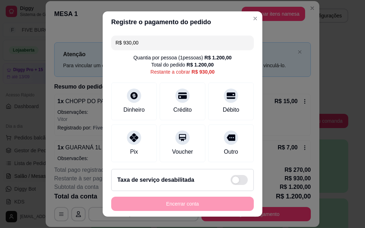
drag, startPoint x: 145, startPoint y: 45, endPoint x: 0, endPoint y: 64, distance: 146.0
click at [0, 64] on div "Registre o pagamento do pedido R$ 930,00 Quantia por pessoa ( 1 pessoas) R$ 1.2…" at bounding box center [182, 114] width 365 height 228
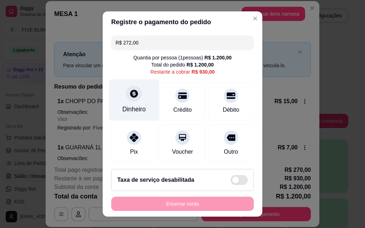
type input "R$ 272,00"
click at [145, 111] on div "Dinheiro" at bounding box center [134, 100] width 50 height 42
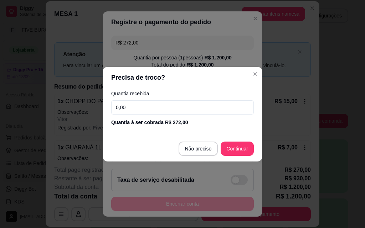
click at [145, 111] on input "0,00" at bounding box center [182, 107] width 143 height 14
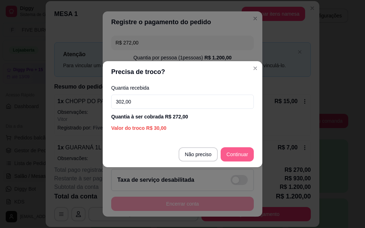
type input "302,00"
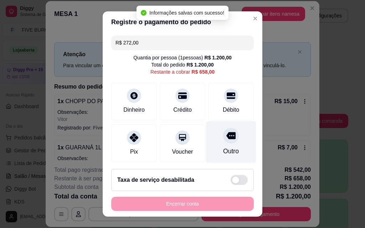
type input "R$ 658,00"
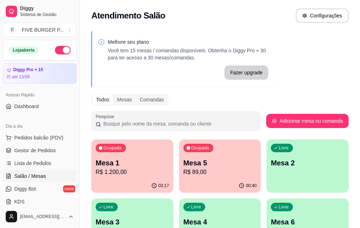
click at [183, 172] on p "R$ 89,00" at bounding box center [219, 172] width 73 height 9
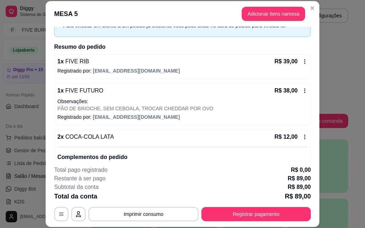
scroll to position [23, 0]
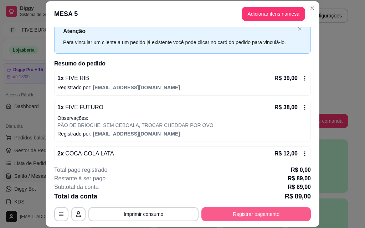
click at [249, 217] on button "Registrar pagamento" at bounding box center [255, 214] width 109 height 14
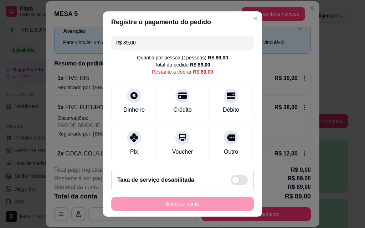
drag, startPoint x: 149, startPoint y: 42, endPoint x: 0, endPoint y: 62, distance: 149.9
click at [0, 62] on div "Registre o pagamento do pedido R$ 89,00 Quantia por pessoa ( 1 pessoas) R$ 89,0…" at bounding box center [182, 114] width 365 height 228
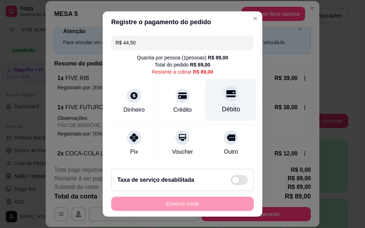
click at [222, 110] on div "Débito" at bounding box center [231, 109] width 18 height 9
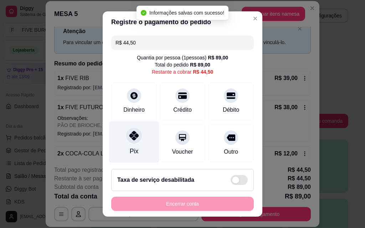
click at [128, 143] on div at bounding box center [134, 136] width 16 height 16
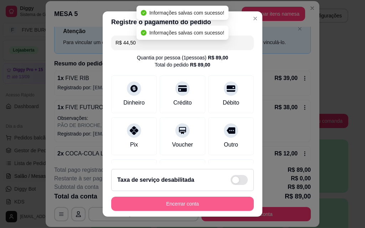
type input "R$ 0,00"
click at [211, 202] on button "Encerrar conta" at bounding box center [182, 204] width 138 height 14
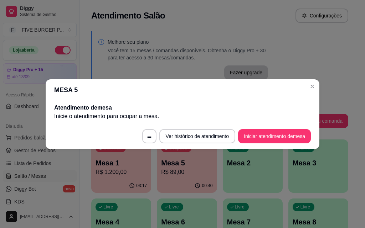
scroll to position [0, 0]
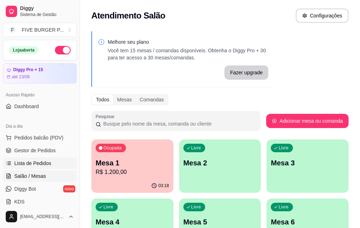
click at [45, 163] on span "Lista de Pedidos" at bounding box center [32, 163] width 37 height 7
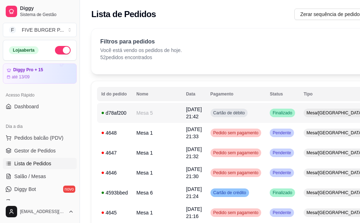
click at [222, 115] on span "Cartão de débito" at bounding box center [229, 113] width 35 height 6
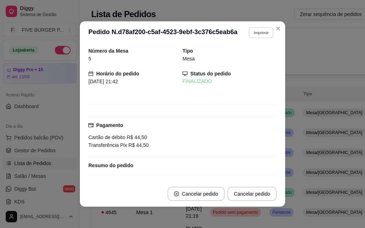
click at [252, 32] on button "Imprimir" at bounding box center [261, 32] width 25 height 11
click at [250, 61] on button "IMPRESSORA" at bounding box center [246, 57] width 50 height 11
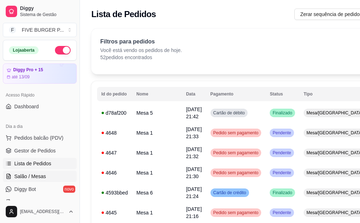
click at [60, 179] on link "Salão / Mesas" at bounding box center [40, 176] width 74 height 11
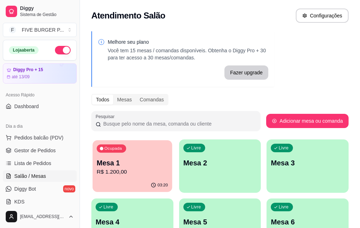
click at [135, 162] on p "Mesa 1" at bounding box center [132, 164] width 71 height 10
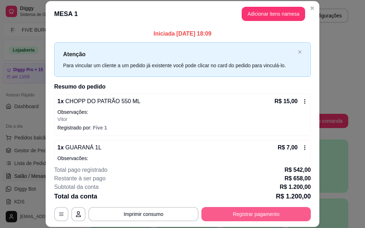
click at [229, 215] on button "Registrar pagamento" at bounding box center [255, 214] width 109 height 14
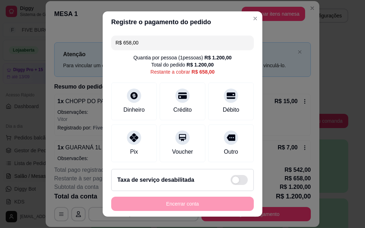
drag, startPoint x: 157, startPoint y: 46, endPoint x: 46, endPoint y: 46, distance: 111.2
click at [46, 46] on div "Registre o pagamento do pedido R$ 658,00 Quantia por pessoa ( 1 pessoas) R$ 1.2…" at bounding box center [182, 114] width 365 height 228
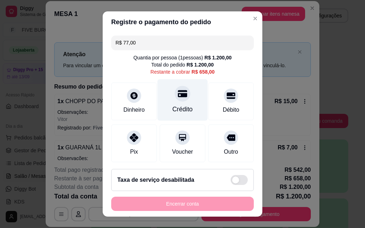
click at [180, 104] on div "Crédito" at bounding box center [183, 100] width 50 height 42
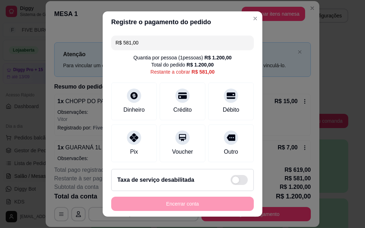
drag, startPoint x: 111, startPoint y: 46, endPoint x: 35, endPoint y: 46, distance: 75.6
click at [35, 46] on div "Registre o pagamento do pedido R$ 581,00 Quantia por pessoa ( 1 pessoas) R$ 1.2…" at bounding box center [182, 114] width 365 height 228
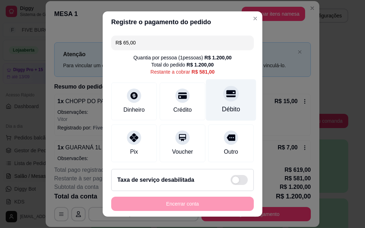
click at [222, 109] on div "Débito" at bounding box center [231, 109] width 18 height 9
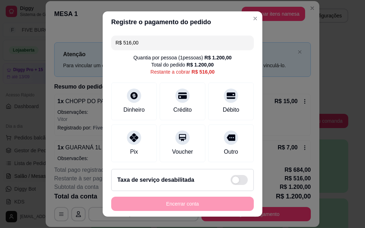
drag, startPoint x: 58, startPoint y: 55, endPoint x: 0, endPoint y: 62, distance: 58.9
click at [0, 62] on div "Registre o pagamento do pedido R$ 516,00 Quantia por pessoa ( 1 pessoas) R$ 1.2…" at bounding box center [182, 114] width 365 height 228
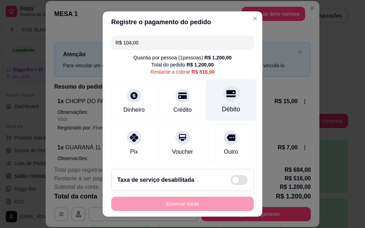
click at [227, 107] on div "Débito" at bounding box center [231, 109] width 18 height 9
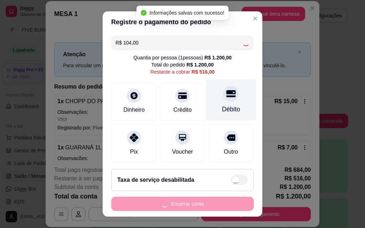
type input "R$ 412,00"
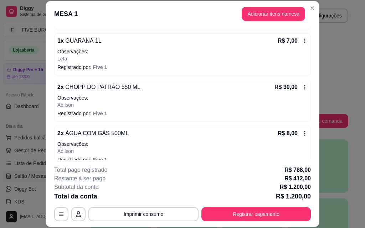
scroll to position [71, 0]
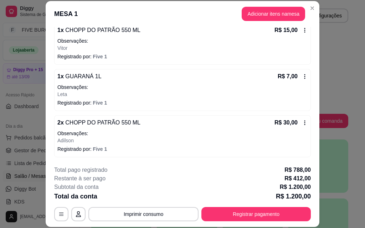
click at [304, 75] on icon at bounding box center [304, 76] width 1 height 5
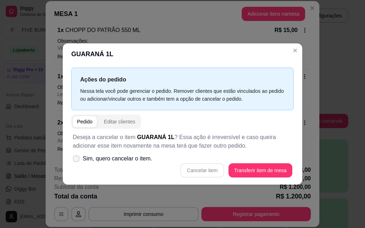
click at [73, 159] on icon at bounding box center [75, 159] width 5 height 4
click at [73, 160] on input "Sim, quero cancelar o item." at bounding box center [74, 162] width 5 height 5
checkbox input "true"
click at [212, 171] on button "Cancelar item" at bounding box center [201, 171] width 43 height 14
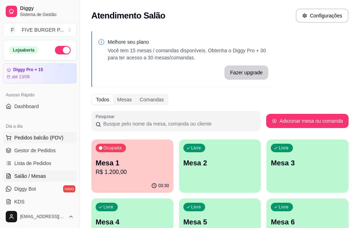
click at [45, 140] on span "Pedidos balcão (PDV)" at bounding box center [38, 137] width 49 height 7
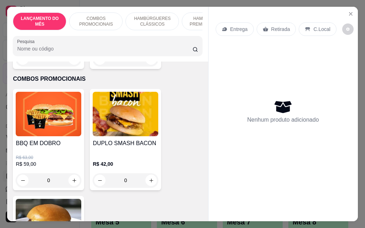
scroll to position [285, 0]
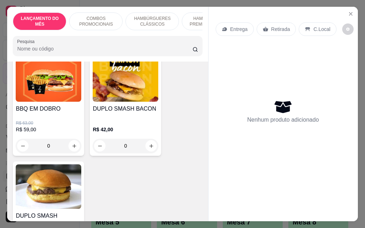
click at [71, 153] on div "0" at bounding box center [49, 146] width 66 height 14
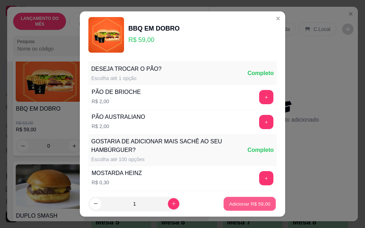
click at [246, 205] on p "Adicionar R$ 59,00" at bounding box center [249, 204] width 41 height 7
type input "1"
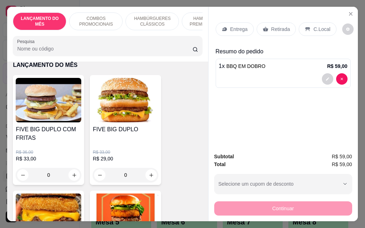
scroll to position [0, 0]
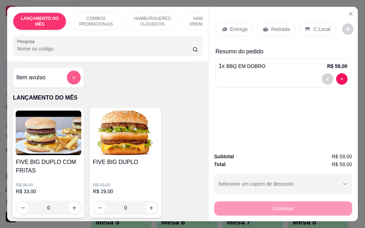
click at [73, 79] on icon "add-separate-item" at bounding box center [73, 77] width 5 height 5
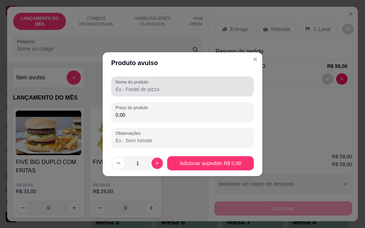
click at [142, 89] on input "Nome do produto" at bounding box center [182, 89] width 134 height 7
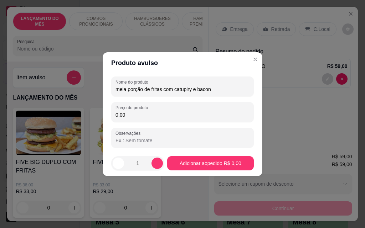
type input "meia porção de fritas com catupiry e bacon"
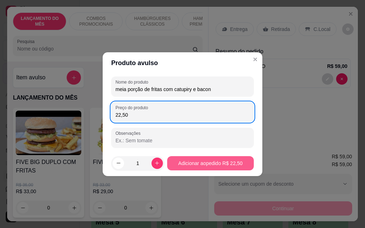
type input "22,50"
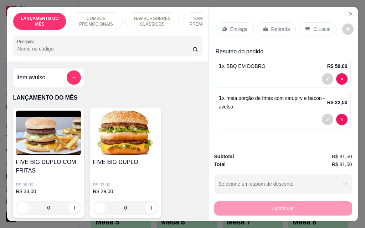
click at [234, 27] on p "Entrega" at bounding box center [238, 29] width 17 height 7
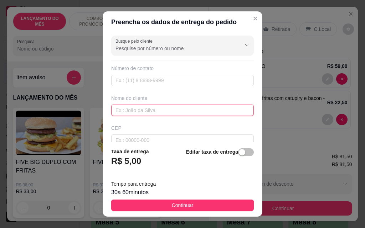
click at [150, 111] on input "text" at bounding box center [182, 110] width 143 height 11
type input "[PERSON_NAME]"
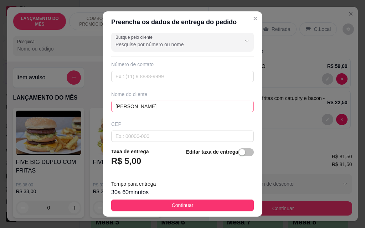
scroll to position [83, 0]
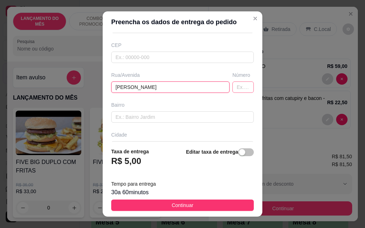
type input "[PERSON_NAME]"
click at [232, 88] on input "text" at bounding box center [242, 87] width 21 height 11
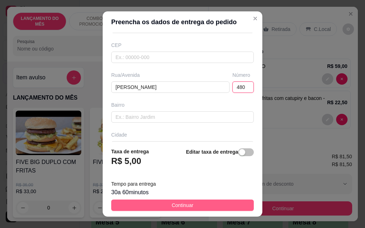
type input "480"
click at [204, 204] on button "Continuar" at bounding box center [182, 205] width 143 height 11
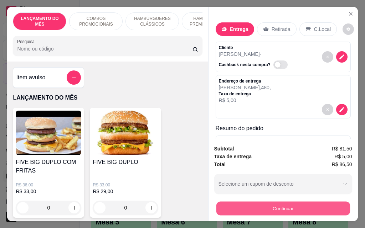
click at [265, 206] on button "Continuar" at bounding box center [283, 209] width 134 height 14
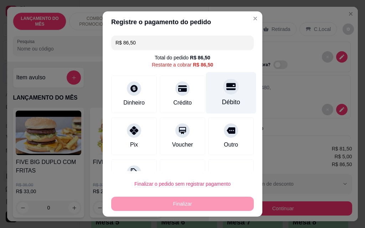
click at [227, 99] on div "Débito" at bounding box center [231, 102] width 18 height 9
type input "R$ 0,00"
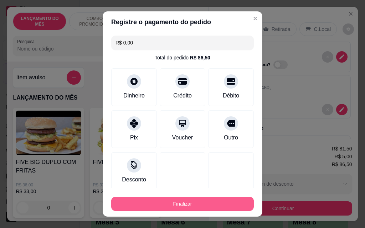
click at [216, 210] on button "Finalizar" at bounding box center [182, 204] width 143 height 14
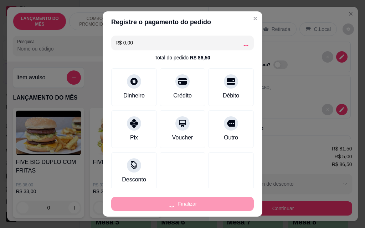
type input "0"
type input "-R$ 86,50"
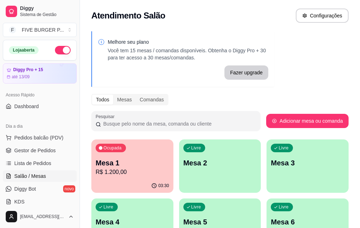
click at [122, 172] on p "R$ 1.200,00" at bounding box center [132, 172] width 73 height 9
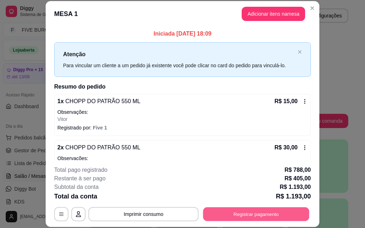
click at [254, 211] on button "Registrar pagamento" at bounding box center [256, 214] width 106 height 14
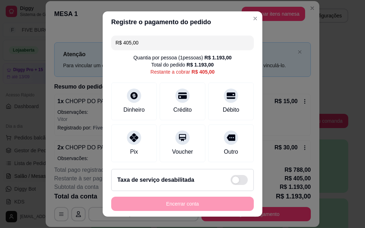
drag, startPoint x: 169, startPoint y: 45, endPoint x: 49, endPoint y: 57, distance: 121.1
click at [49, 57] on div "Registre o pagamento do pedido R$ 405,00 Quantia por pessoa ( 1 pessoas) R$ 1.1…" at bounding box center [182, 114] width 365 height 228
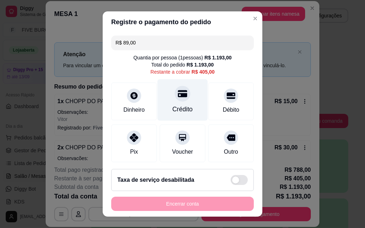
click at [172, 106] on div "Crédito" at bounding box center [182, 109] width 20 height 9
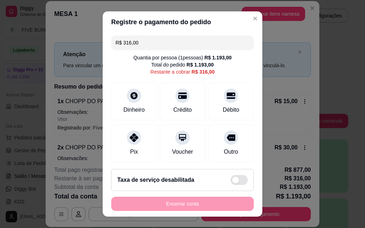
drag, startPoint x: 186, startPoint y: 46, endPoint x: 34, endPoint y: 48, distance: 152.2
click at [34, 48] on div "Registre o pagamento do pedido R$ 316,00 Quantia por pessoa ( 1 pessoas) R$ 1.1…" at bounding box center [182, 114] width 365 height 228
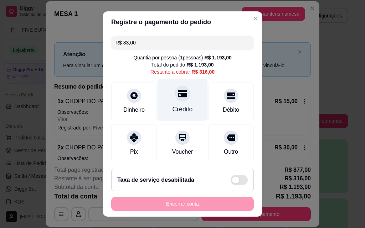
click at [187, 107] on div "Crédito" at bounding box center [183, 100] width 50 height 42
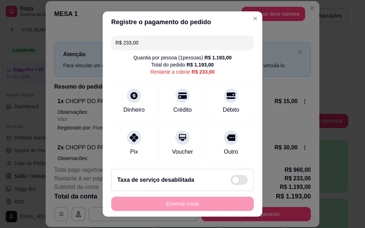
drag, startPoint x: 152, startPoint y: 43, endPoint x: 79, endPoint y: 48, distance: 72.9
click at [79, 48] on div "Registre o pagamento do pedido R$ 233,00 Quantia por pessoa ( 1 pessoas) R$ 1.1…" at bounding box center [182, 114] width 365 height 228
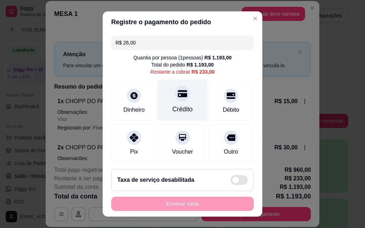
click at [185, 103] on div "Crédito" at bounding box center [183, 100] width 50 height 42
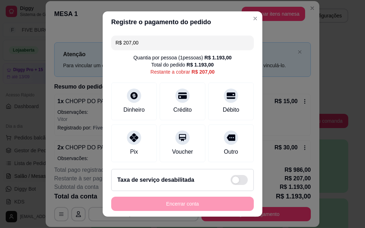
drag, startPoint x: 151, startPoint y: 47, endPoint x: 44, endPoint y: 53, distance: 107.5
click at [46, 54] on div "Registre o pagamento do pedido R$ 207,00 Quantia por pessoa ( 1 pessoas) R$ 1.1…" at bounding box center [182, 114] width 365 height 228
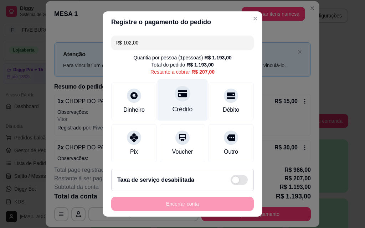
click at [184, 109] on div "Crédito" at bounding box center [182, 109] width 20 height 9
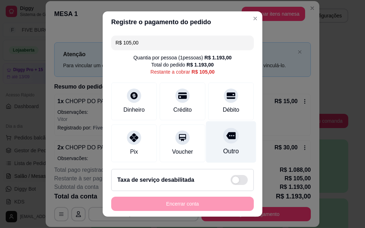
click at [226, 138] on icon at bounding box center [230, 135] width 9 height 9
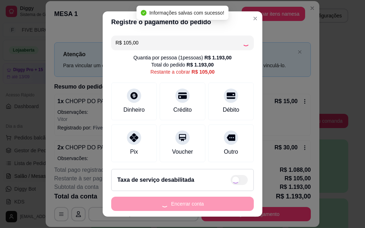
type input "R$ 0,00"
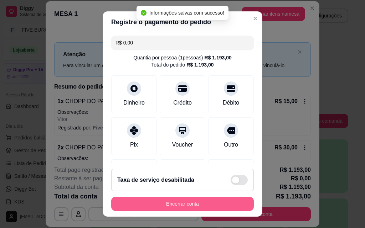
click at [208, 206] on button "Encerrar conta" at bounding box center [182, 204] width 143 height 14
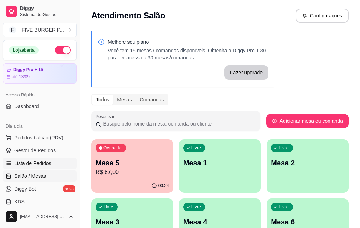
click at [37, 166] on span "Lista de Pedidos" at bounding box center [32, 163] width 37 height 7
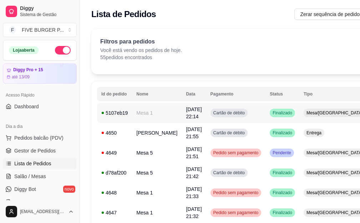
click at [242, 117] on td "Cartão de débito" at bounding box center [236, 113] width 60 height 20
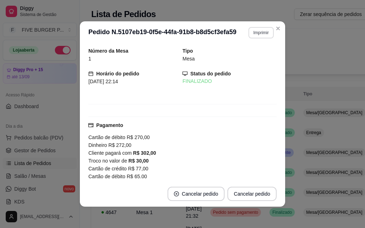
click at [251, 34] on button "Imprimir" at bounding box center [260, 32] width 25 height 11
click at [252, 56] on button "IMPRESSORA" at bounding box center [246, 57] width 50 height 11
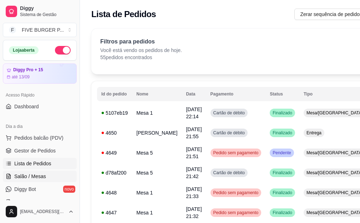
click at [34, 174] on span "Salão / Mesas" at bounding box center [30, 176] width 32 height 7
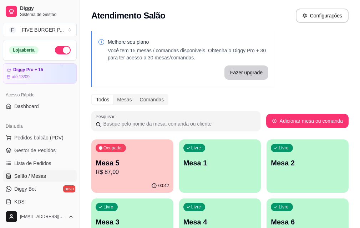
click at [135, 163] on p "Mesa 5" at bounding box center [132, 163] width 73 height 10
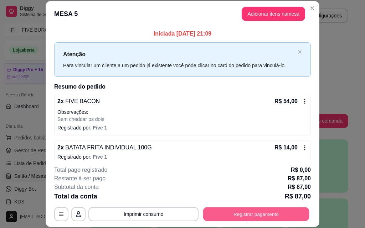
click at [242, 211] on button "Registrar pagamento" at bounding box center [256, 214] width 106 height 14
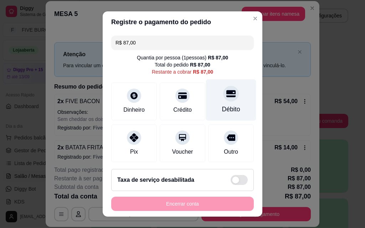
click at [230, 102] on div "Débito" at bounding box center [231, 100] width 50 height 42
type input "R$ 0,00"
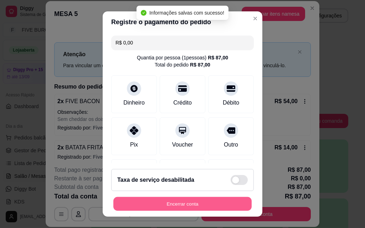
click at [211, 203] on button "Encerrar conta" at bounding box center [182, 204] width 138 height 14
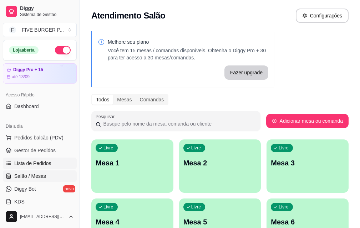
click at [45, 164] on span "Lista de Pedidos" at bounding box center [32, 163] width 37 height 7
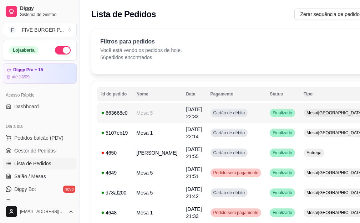
click at [247, 116] on td "Cartão de débito" at bounding box center [236, 113] width 60 height 20
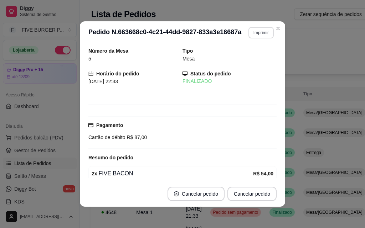
click at [262, 35] on button "Imprimir" at bounding box center [260, 32] width 25 height 11
click at [257, 58] on button "IMPRESSORA" at bounding box center [246, 57] width 50 height 11
